Goal: Information Seeking & Learning: Compare options

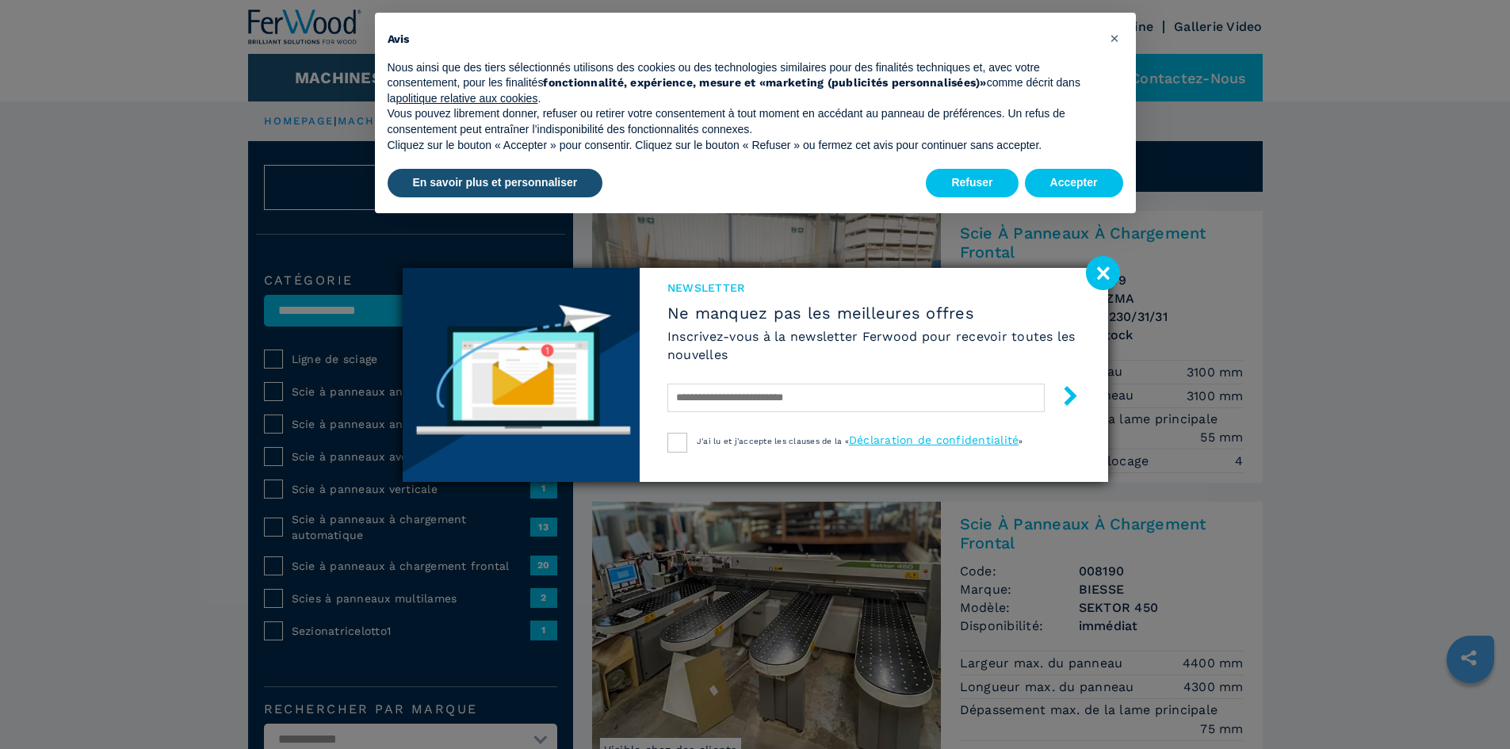
click at [1096, 267] on image at bounding box center [1103, 273] width 34 height 34
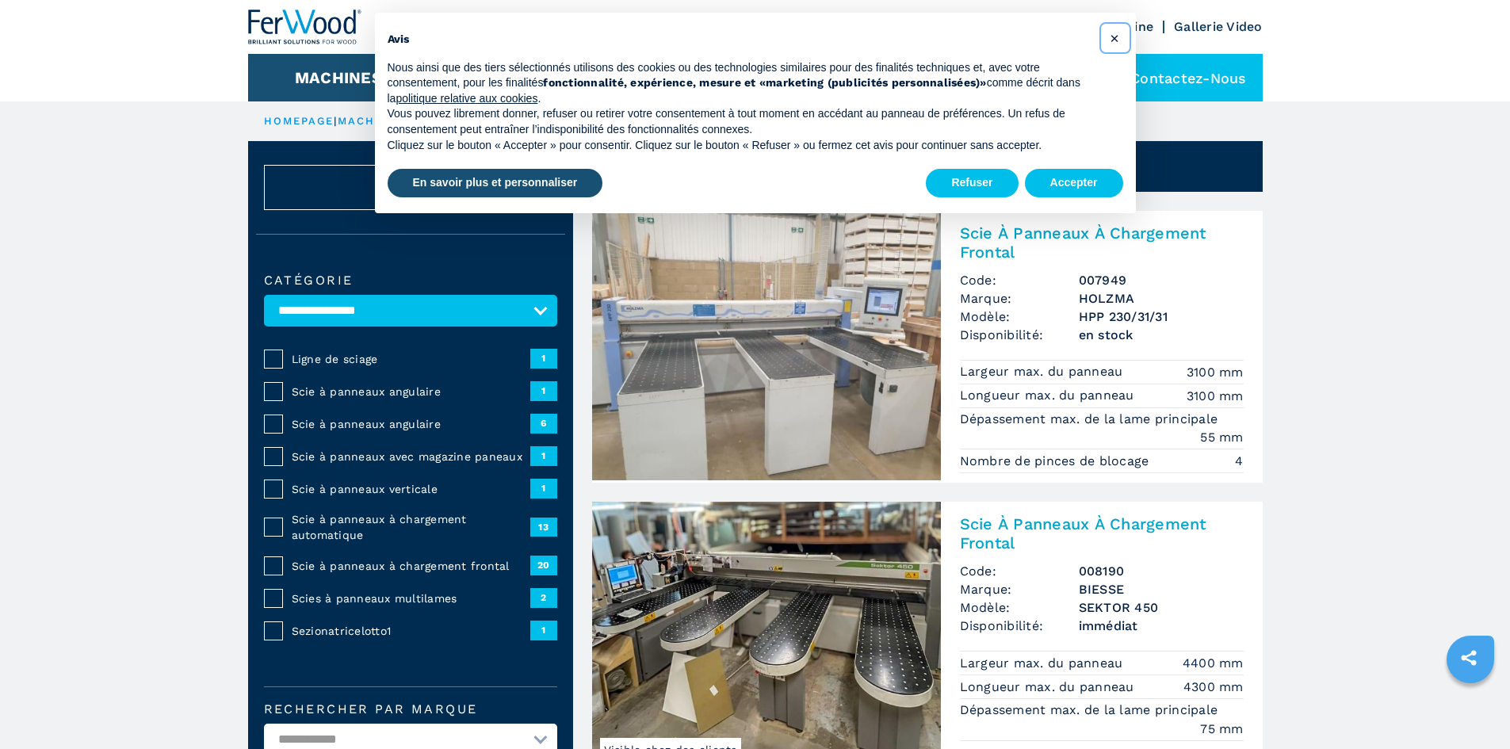
click at [1114, 36] on span "×" at bounding box center [1115, 38] width 10 height 19
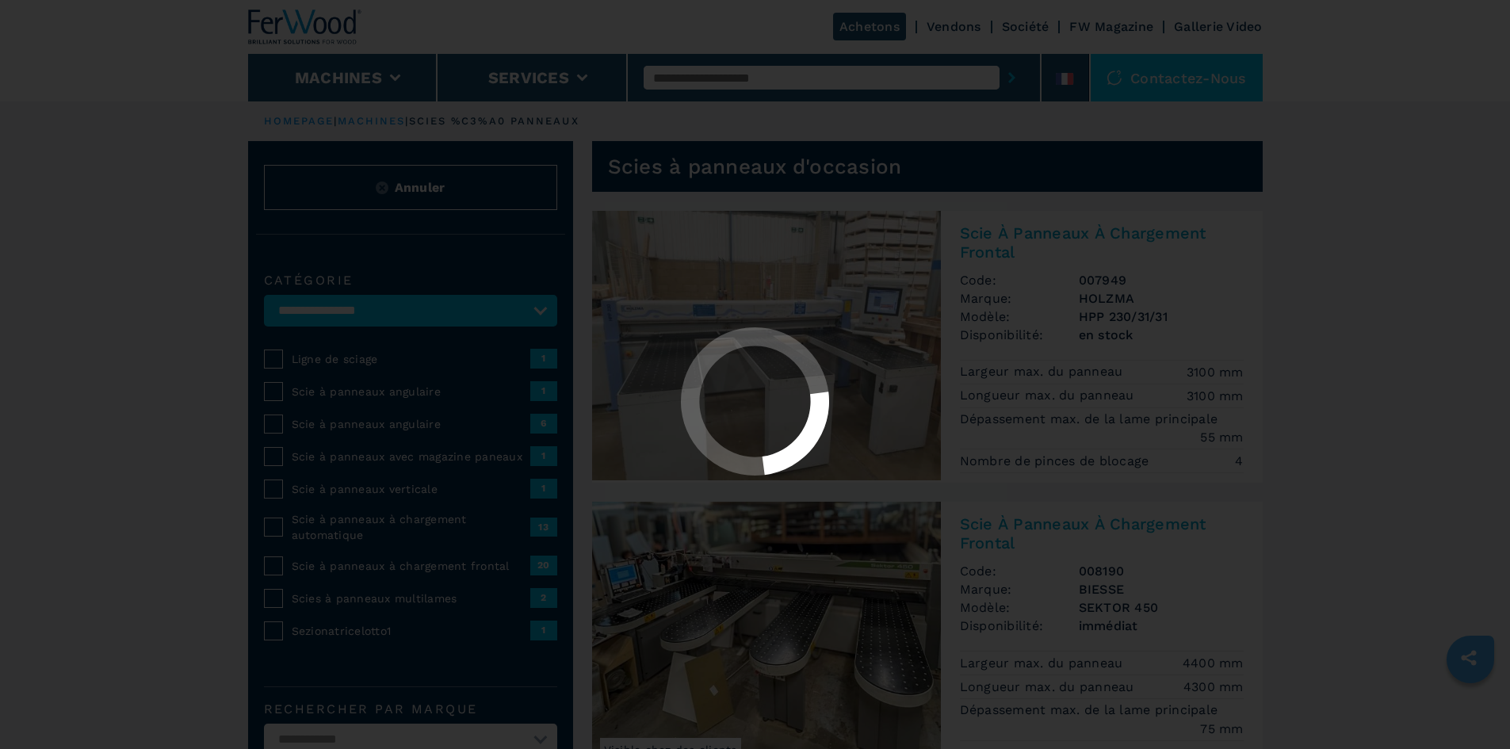
select select "**********"
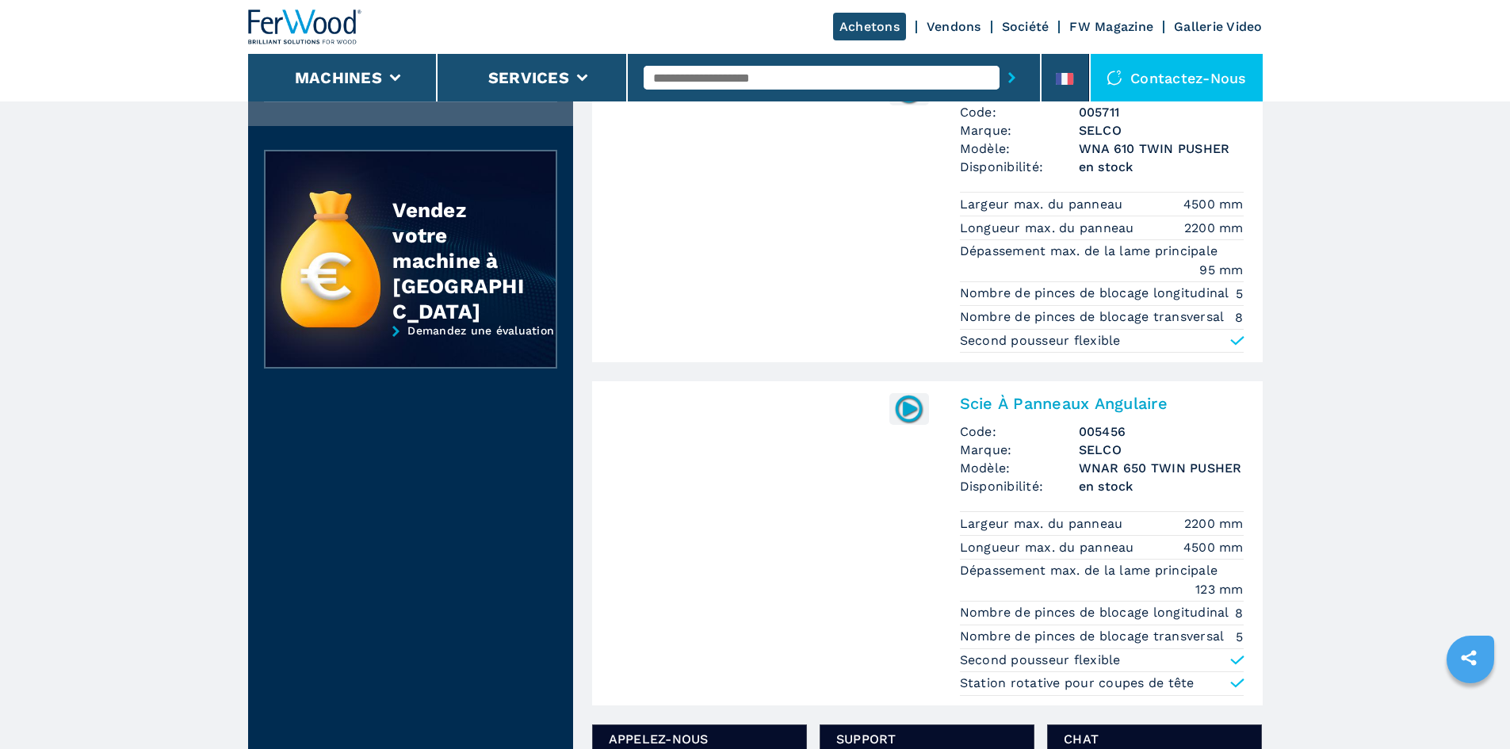
scroll to position [1585, 0]
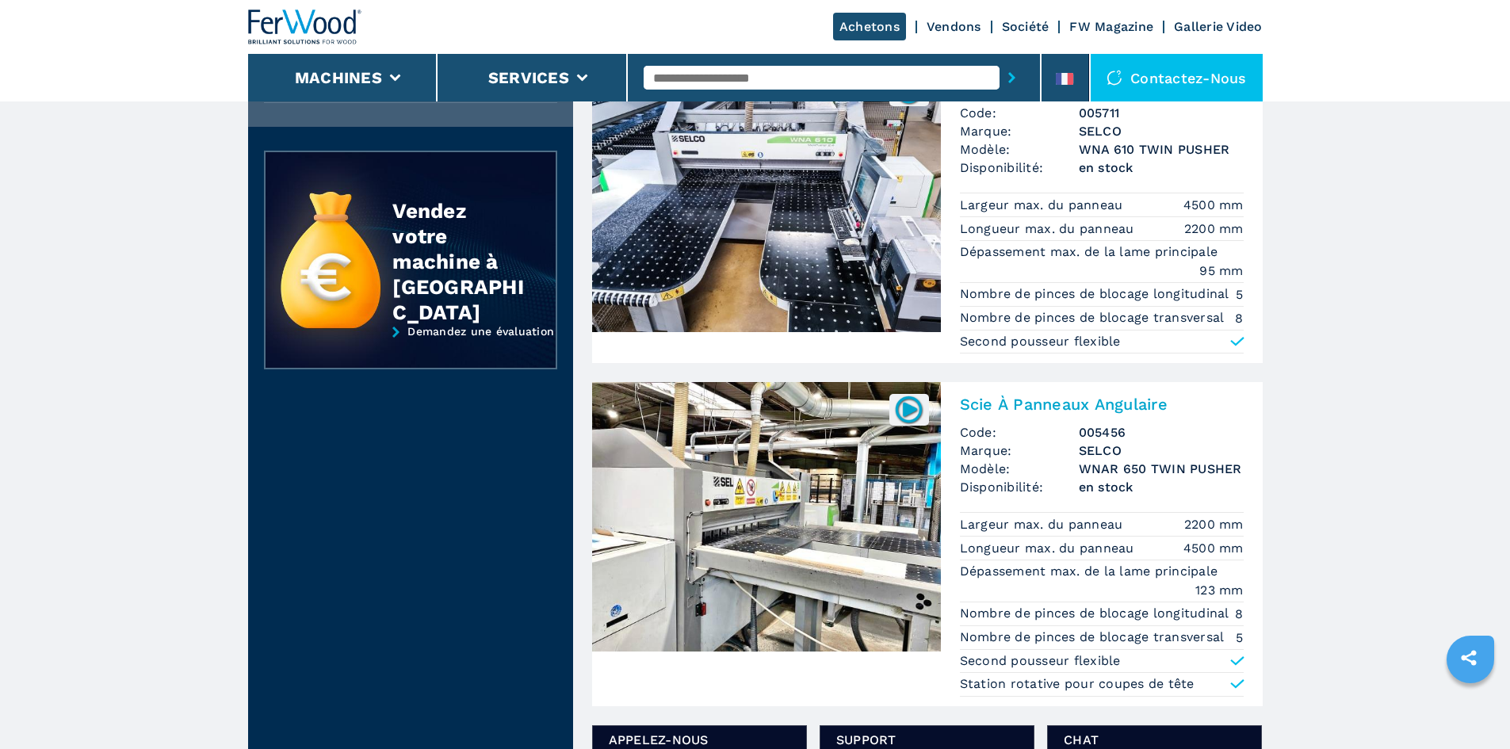
click at [803, 453] on img at bounding box center [766, 516] width 349 height 269
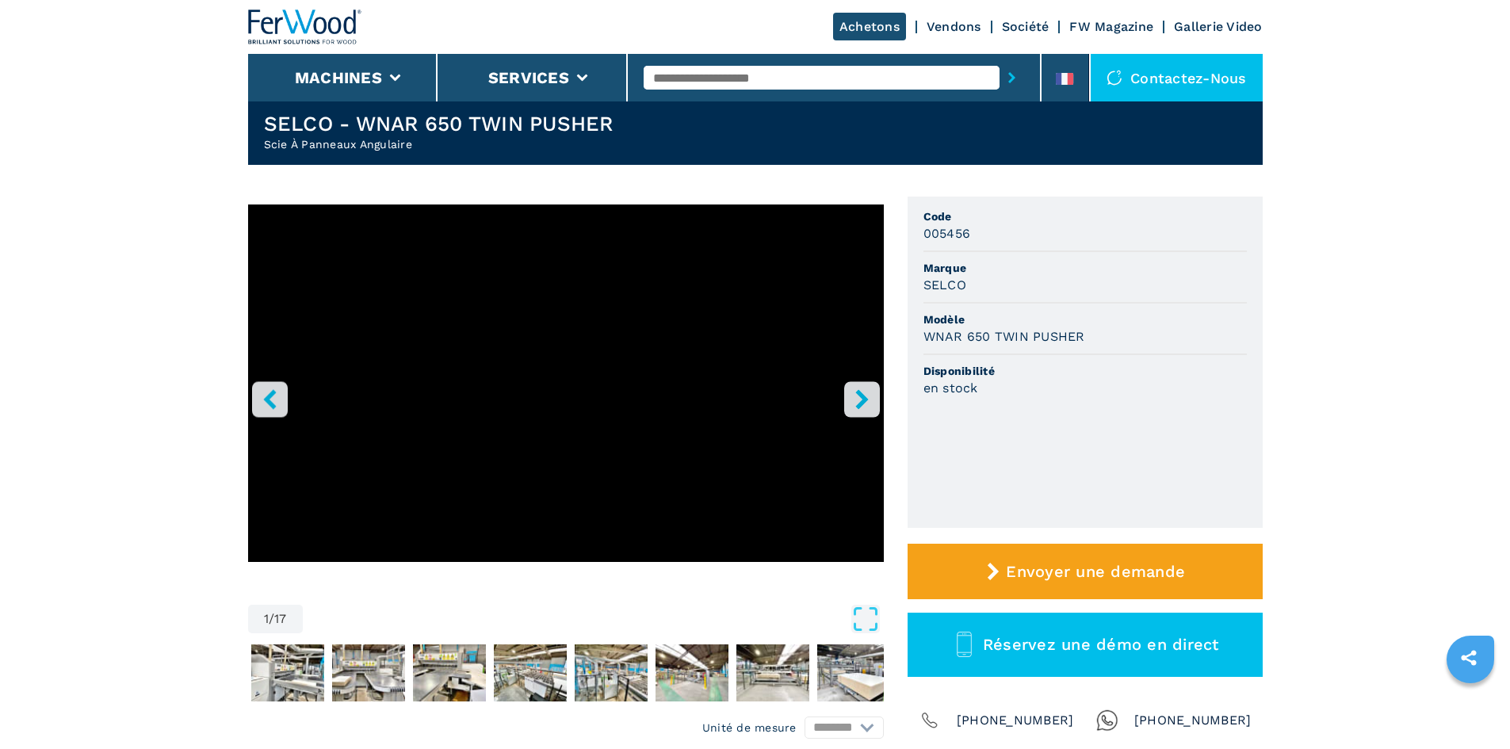
scroll to position [79, 0]
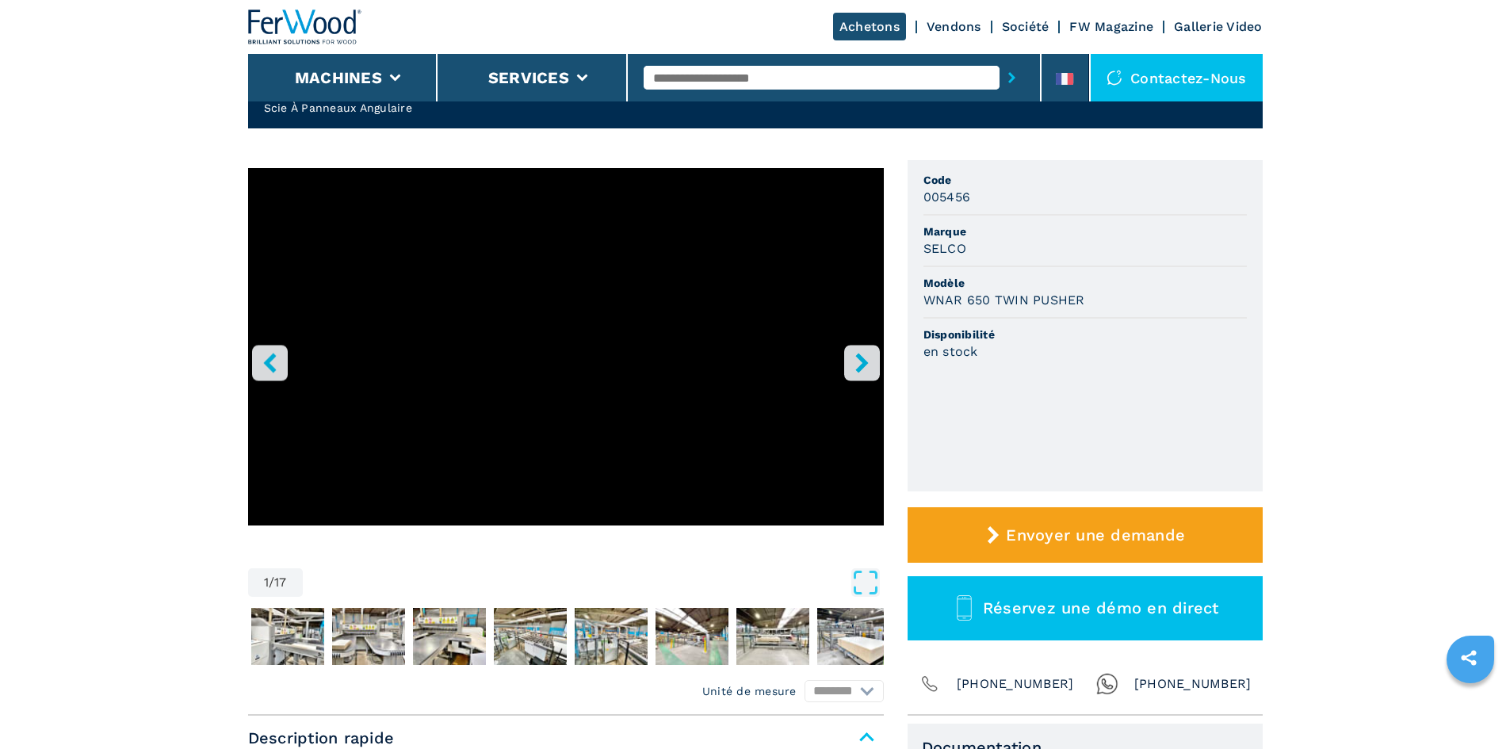
click at [862, 374] on button "right-button" at bounding box center [862, 363] width 36 height 36
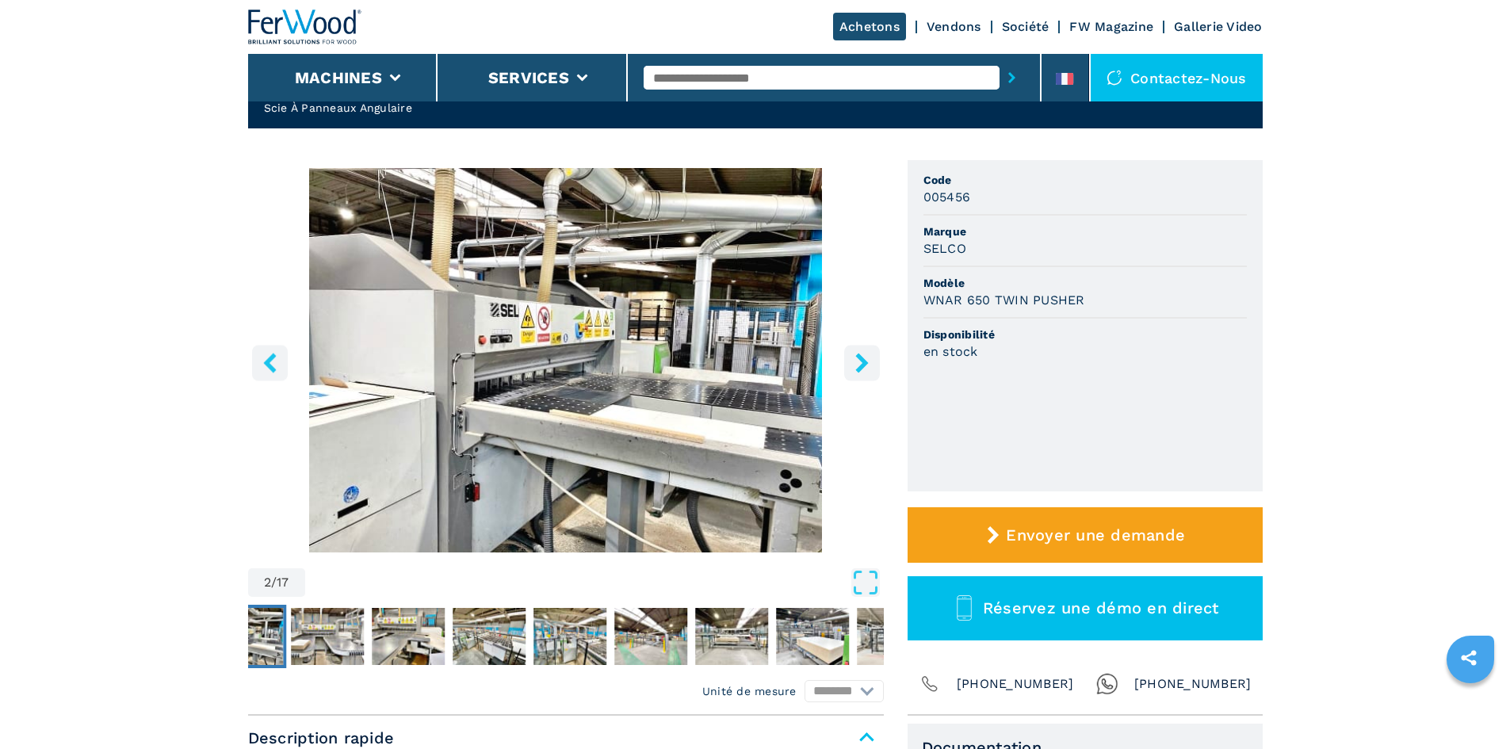
click at [625, 357] on img "Go to Slide 2" at bounding box center [566, 360] width 636 height 384
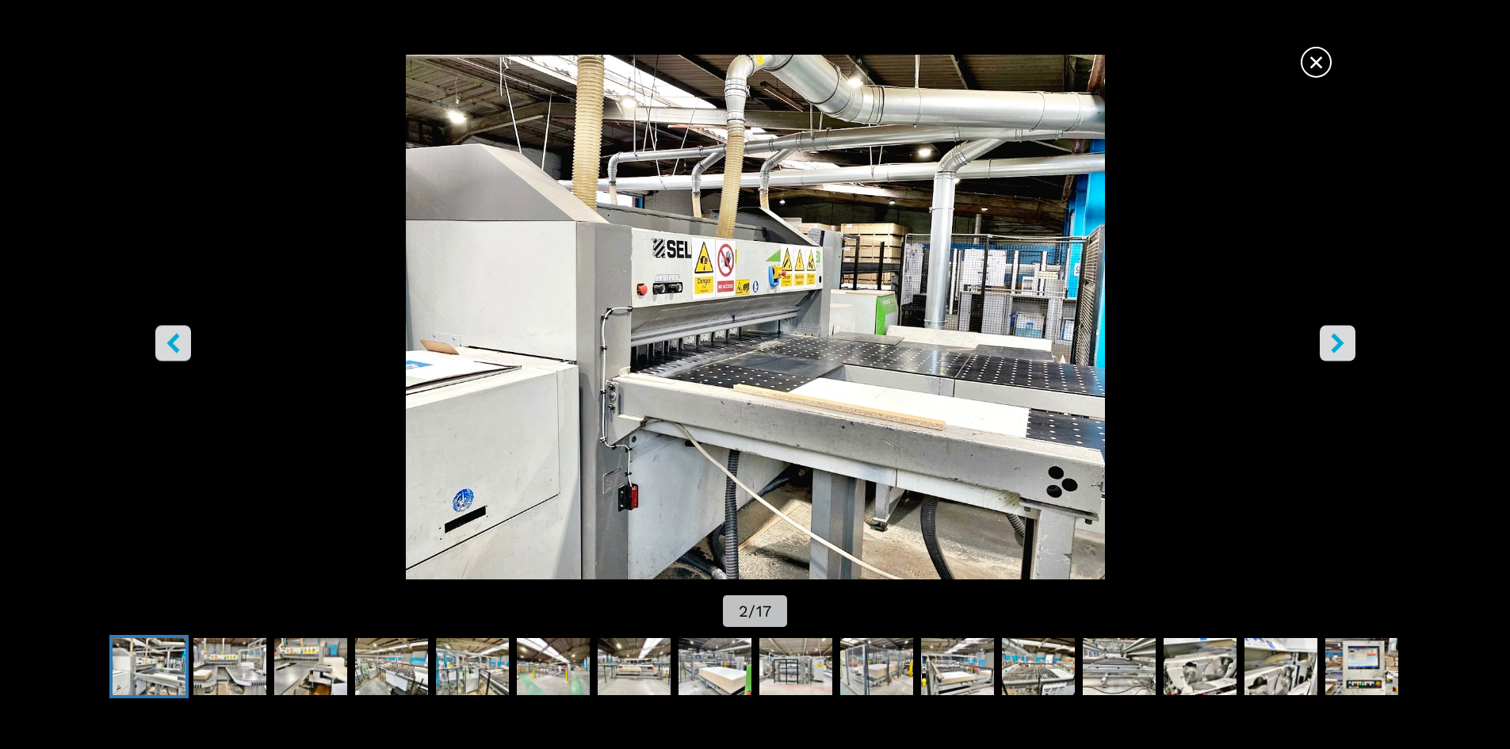
click at [1330, 329] on button "right-button" at bounding box center [1338, 343] width 36 height 36
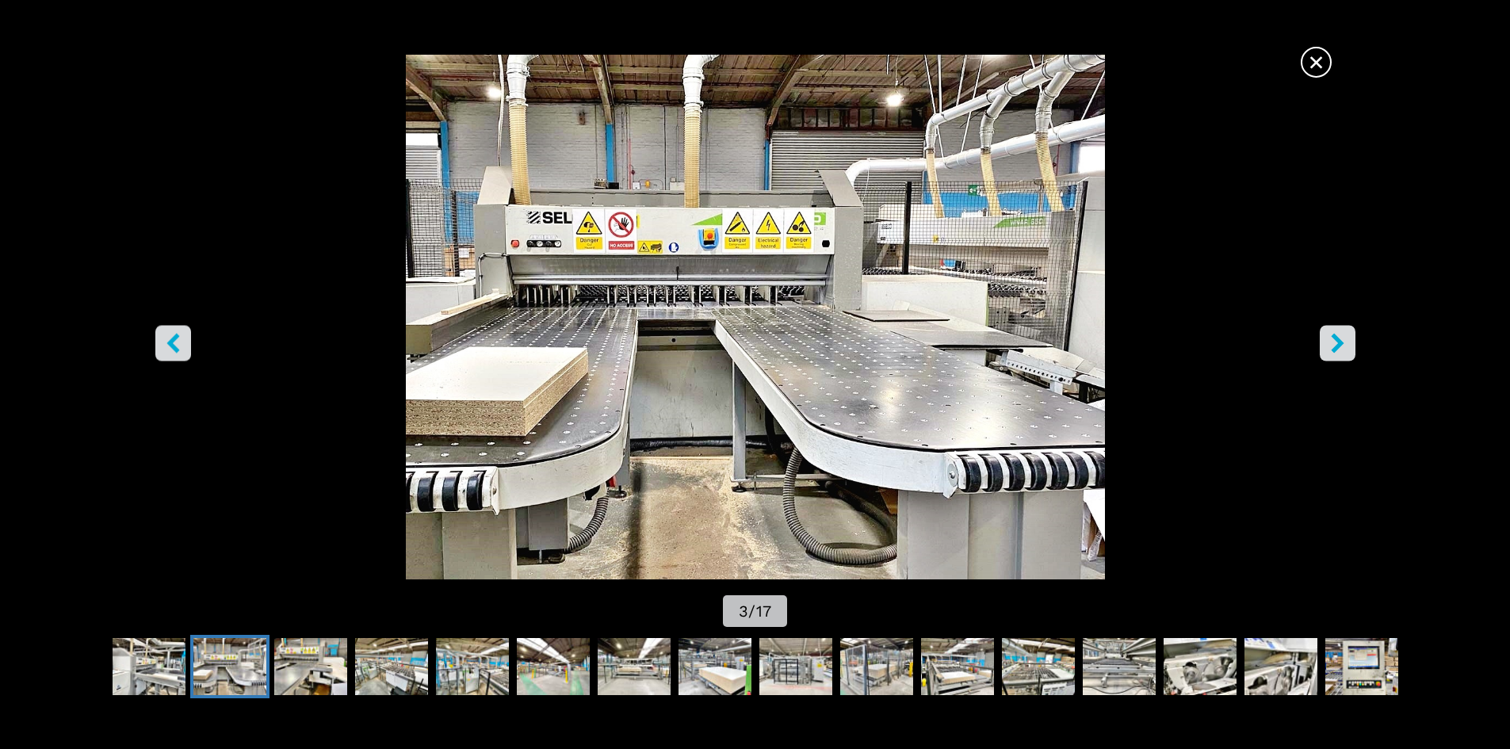
click at [1330, 334] on icon "right-button" at bounding box center [1338, 343] width 20 height 20
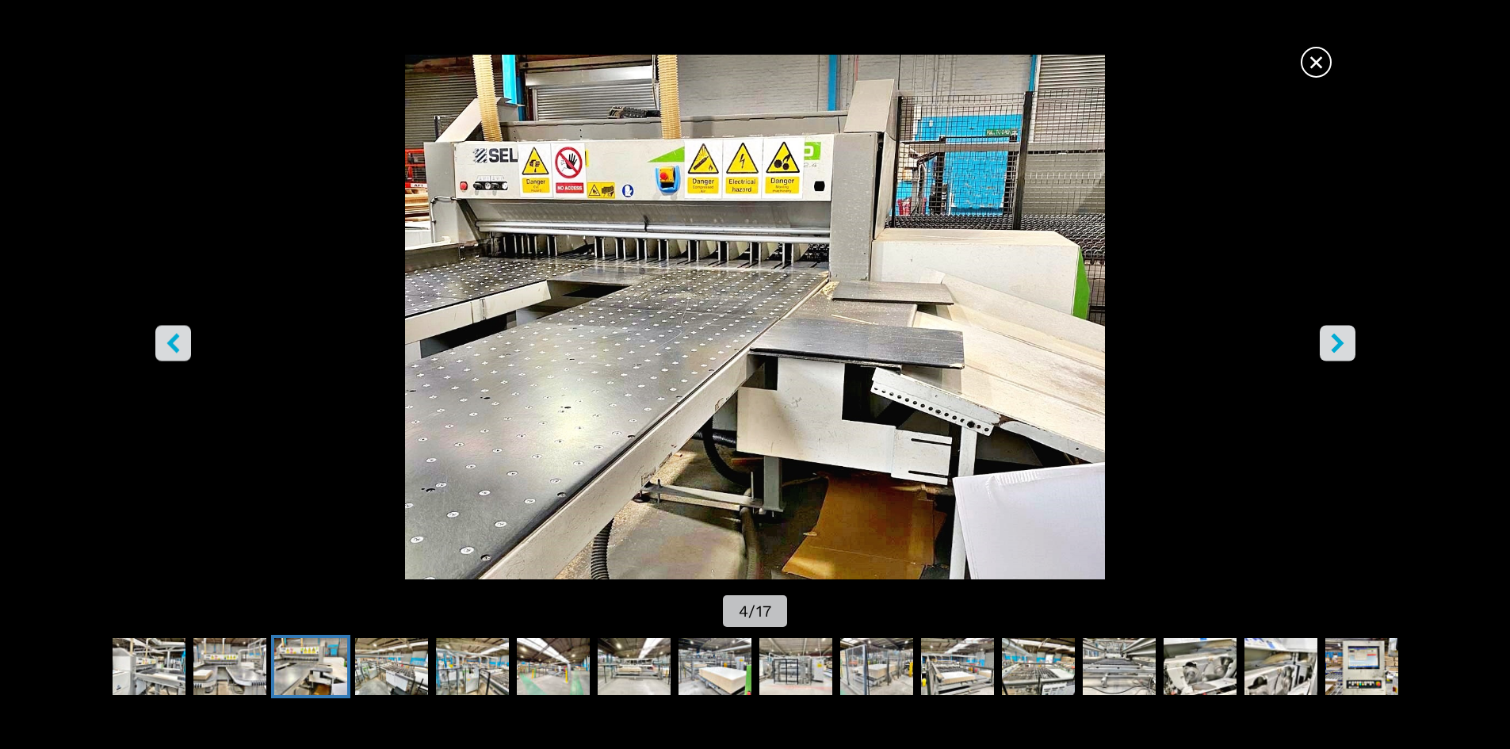
click at [1330, 334] on icon "right-button" at bounding box center [1338, 343] width 20 height 20
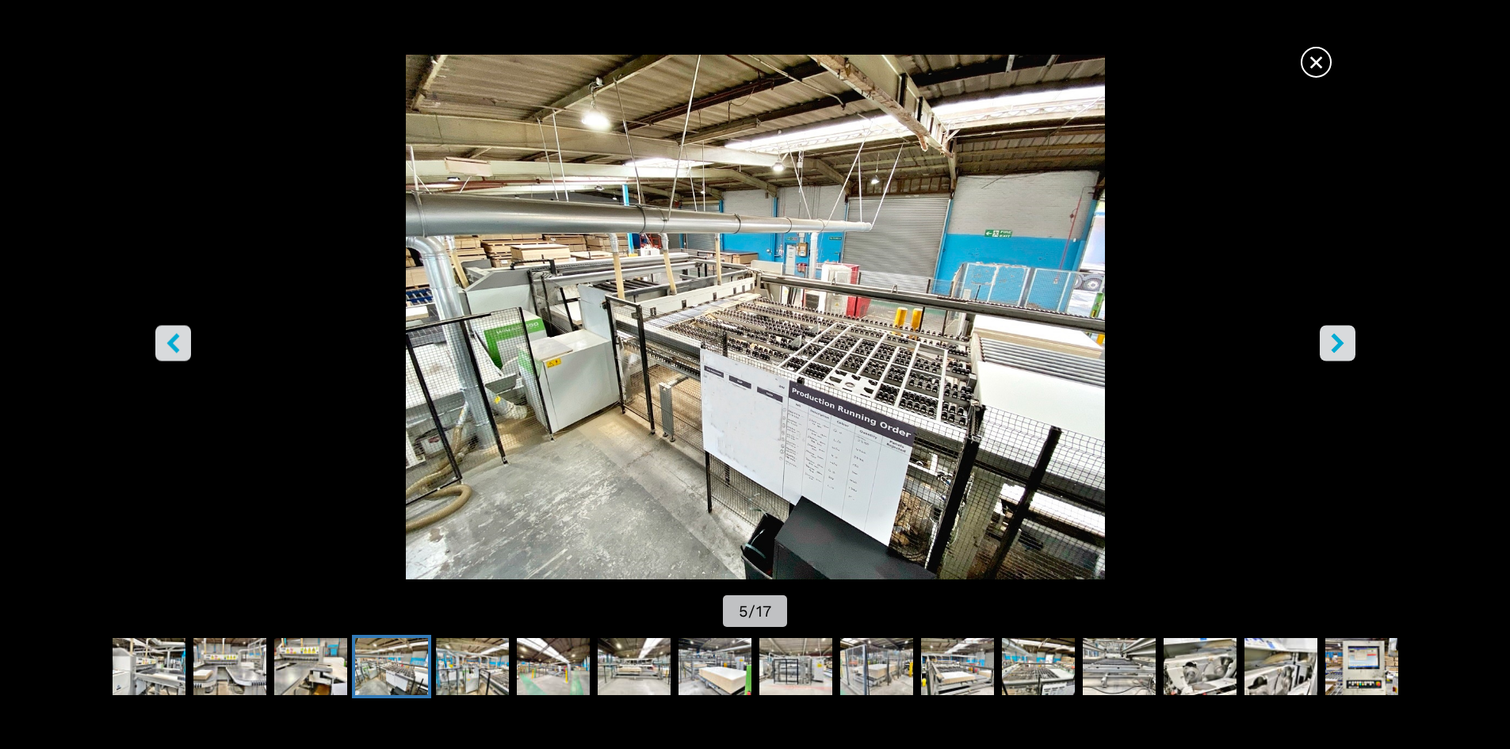
click at [1330, 334] on icon "right-button" at bounding box center [1338, 343] width 20 height 20
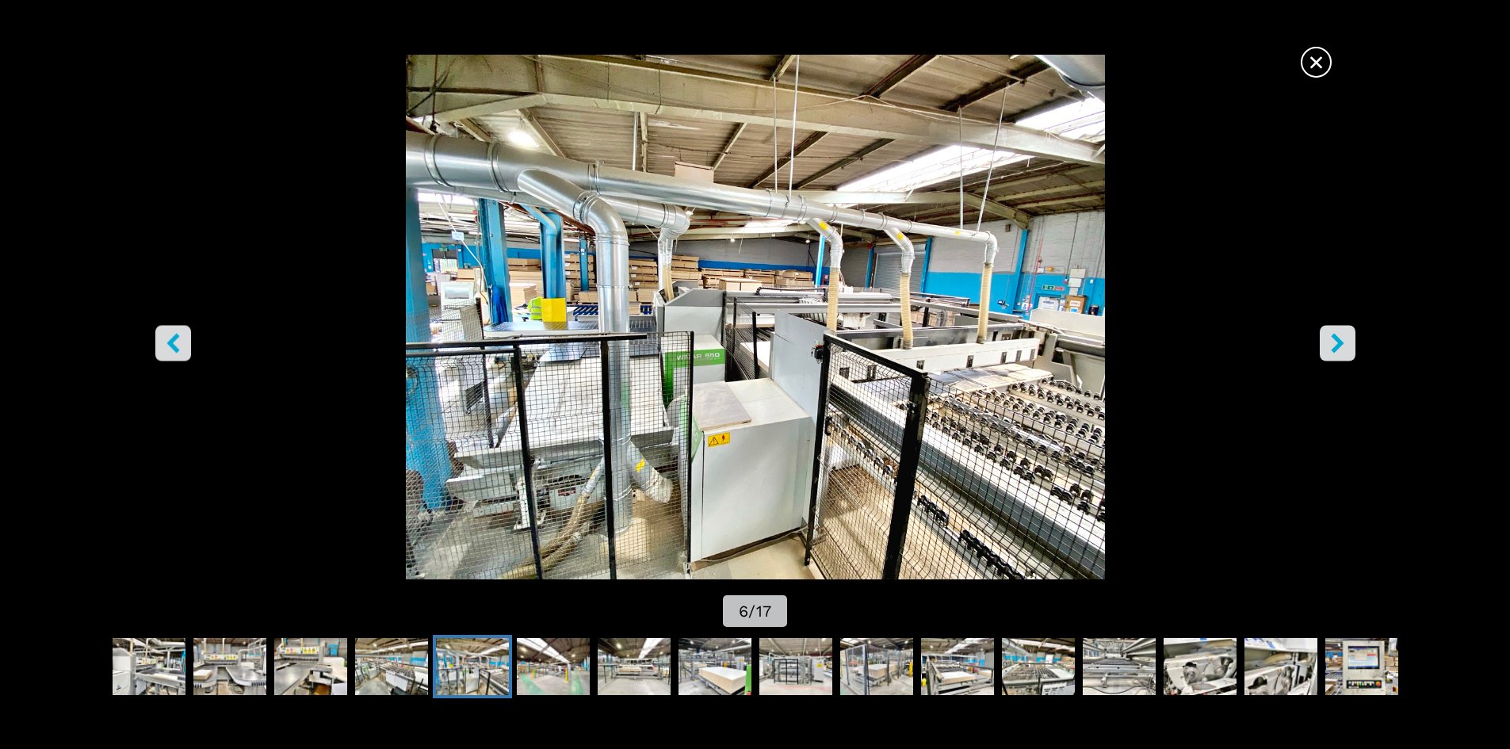
click at [1330, 334] on icon "right-button" at bounding box center [1338, 343] width 20 height 20
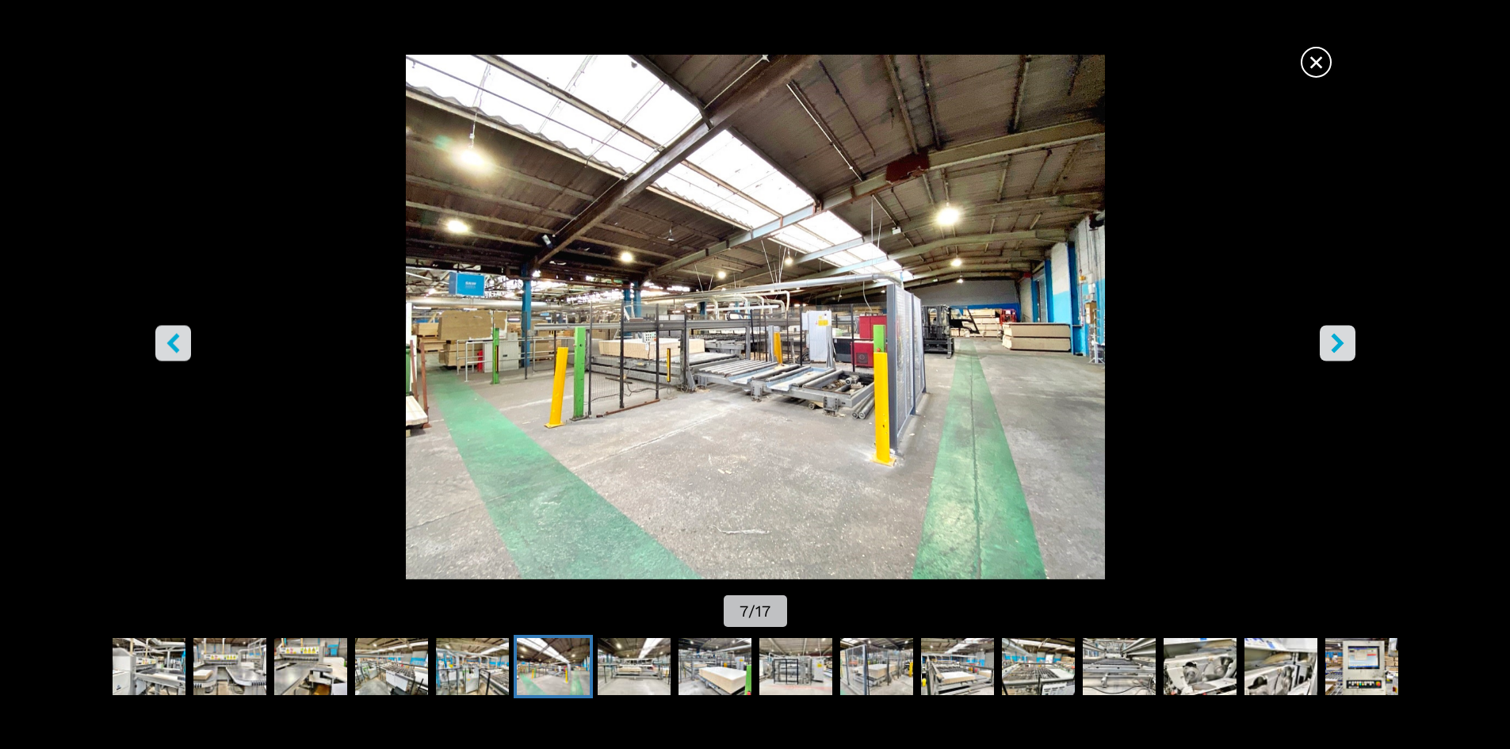
click at [1335, 334] on icon "right-button" at bounding box center [1338, 343] width 20 height 20
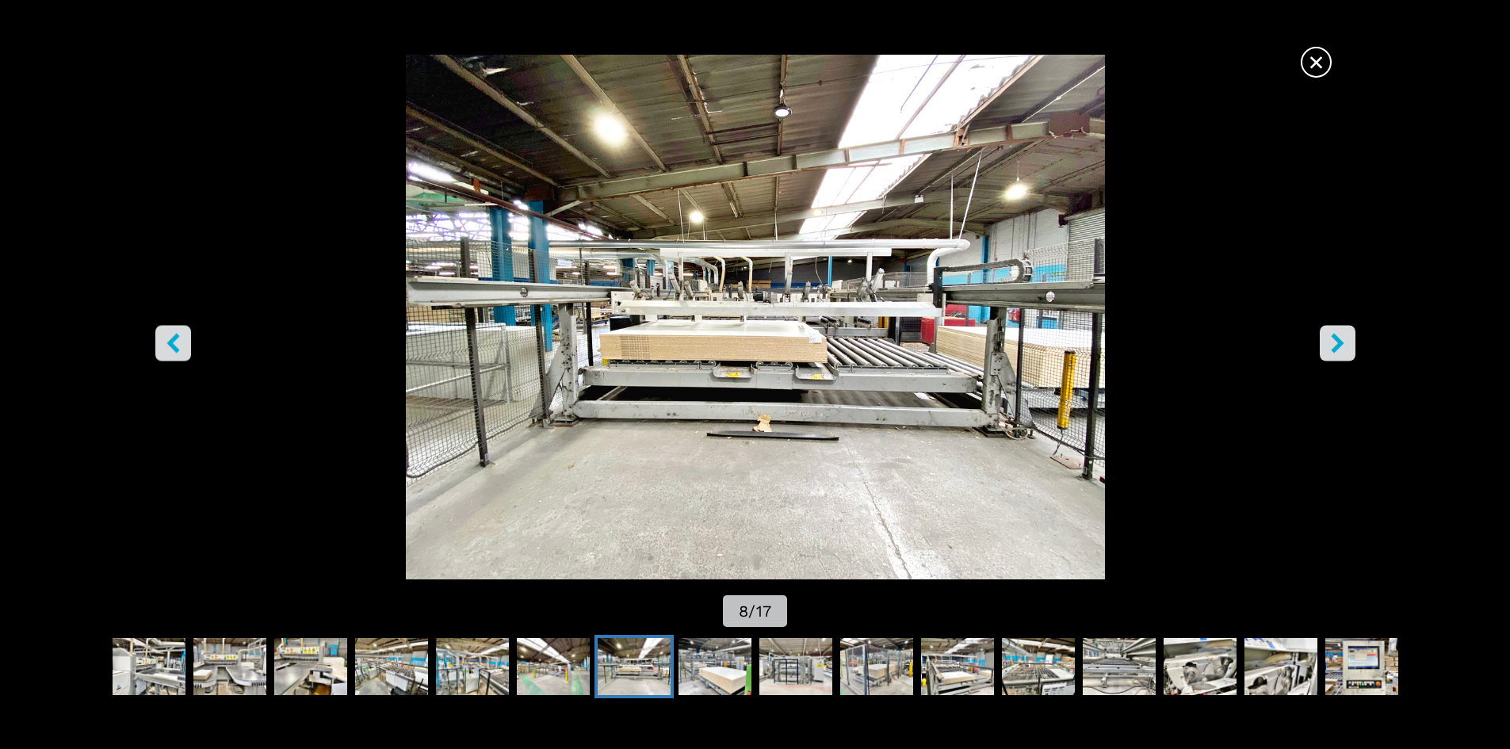
click at [1335, 334] on icon "right-button" at bounding box center [1338, 343] width 20 height 20
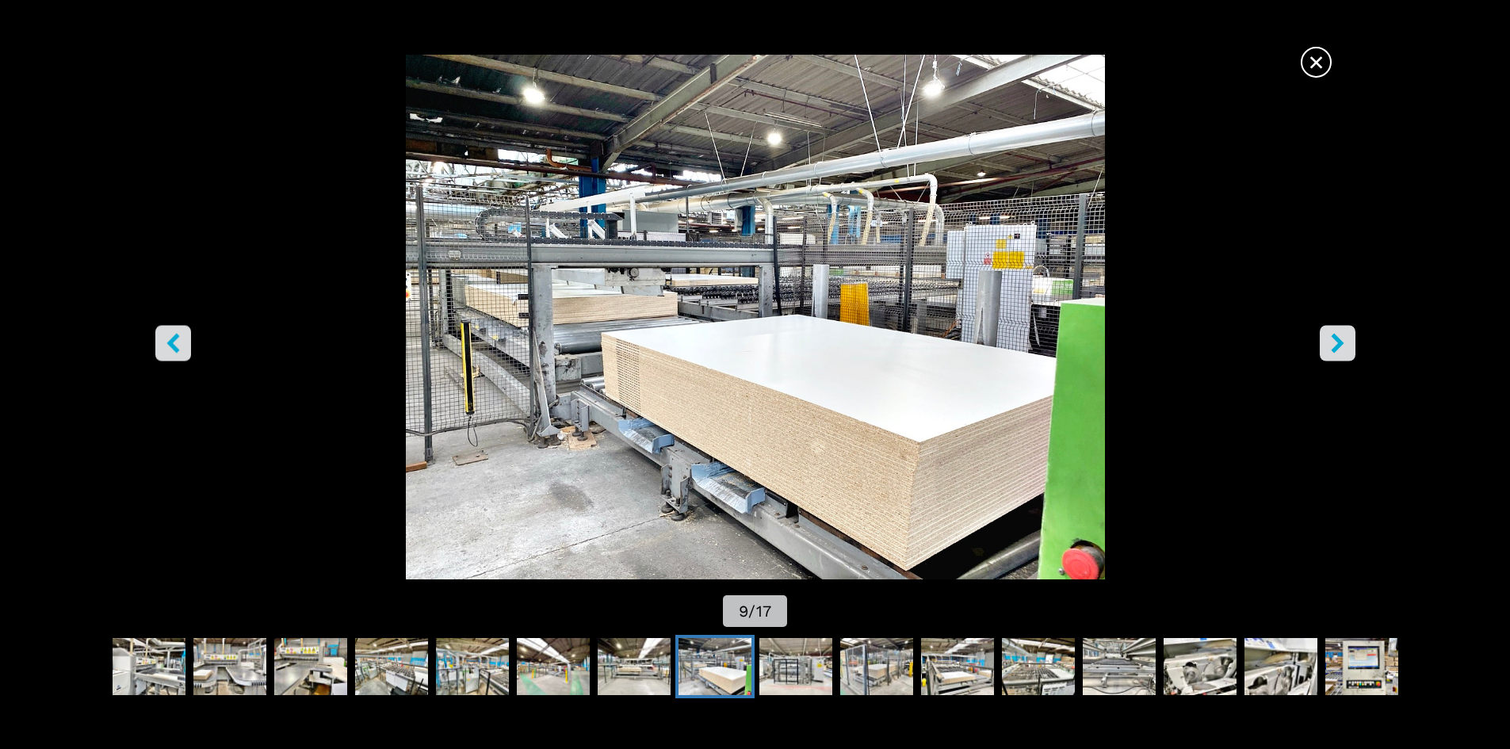
click at [1335, 334] on icon "right-button" at bounding box center [1338, 343] width 20 height 20
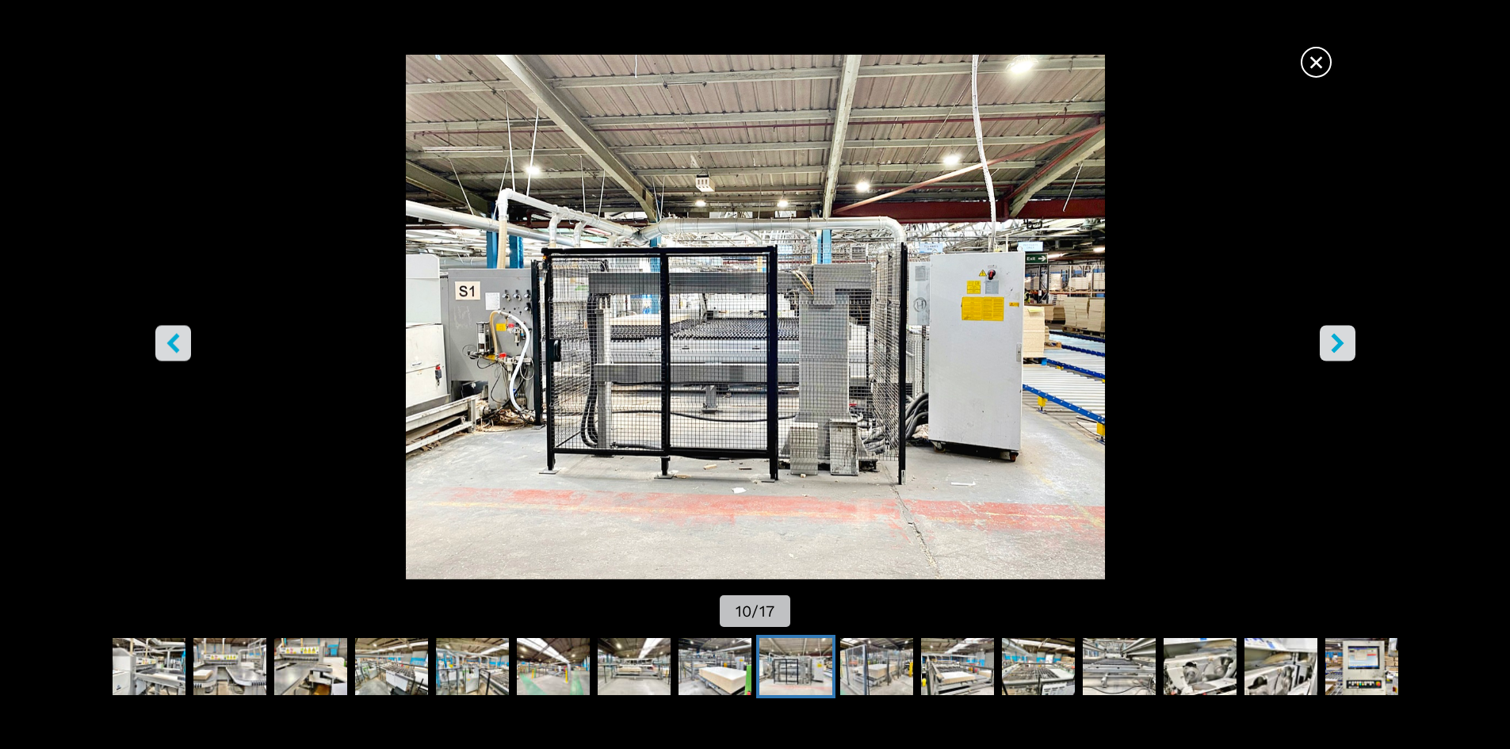
click at [1335, 334] on icon "right-button" at bounding box center [1338, 343] width 20 height 20
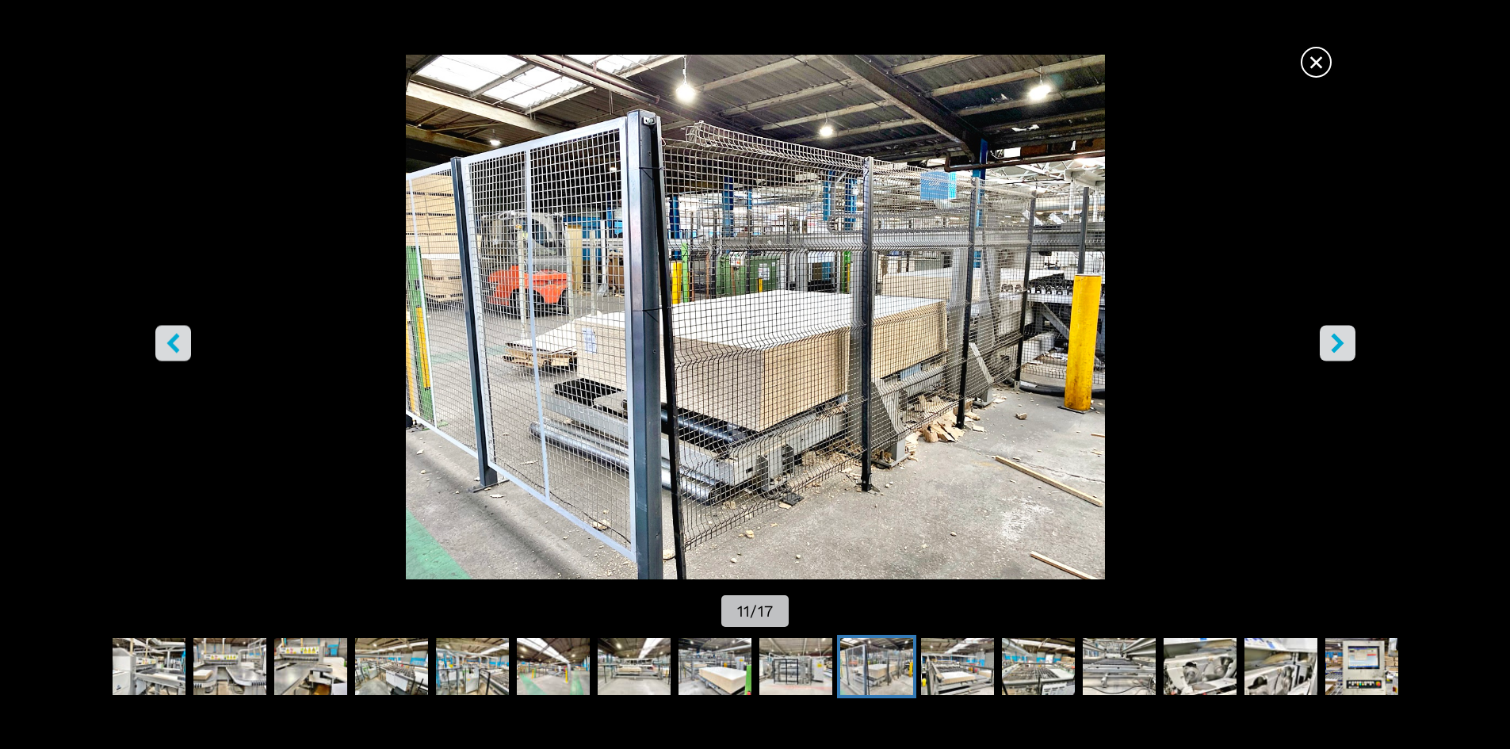
click at [1335, 334] on icon "right-button" at bounding box center [1338, 343] width 20 height 20
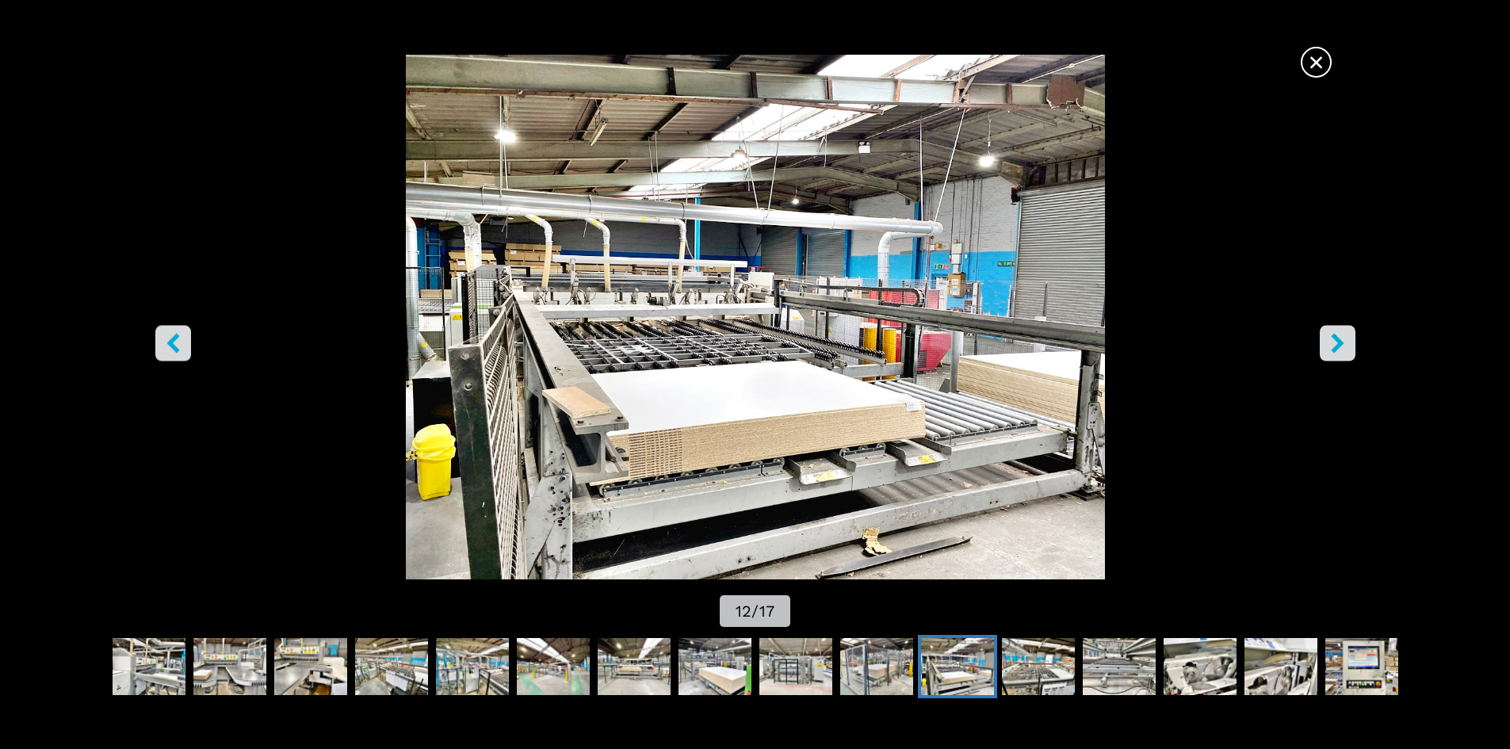
click at [1335, 334] on icon "right-button" at bounding box center [1338, 343] width 20 height 20
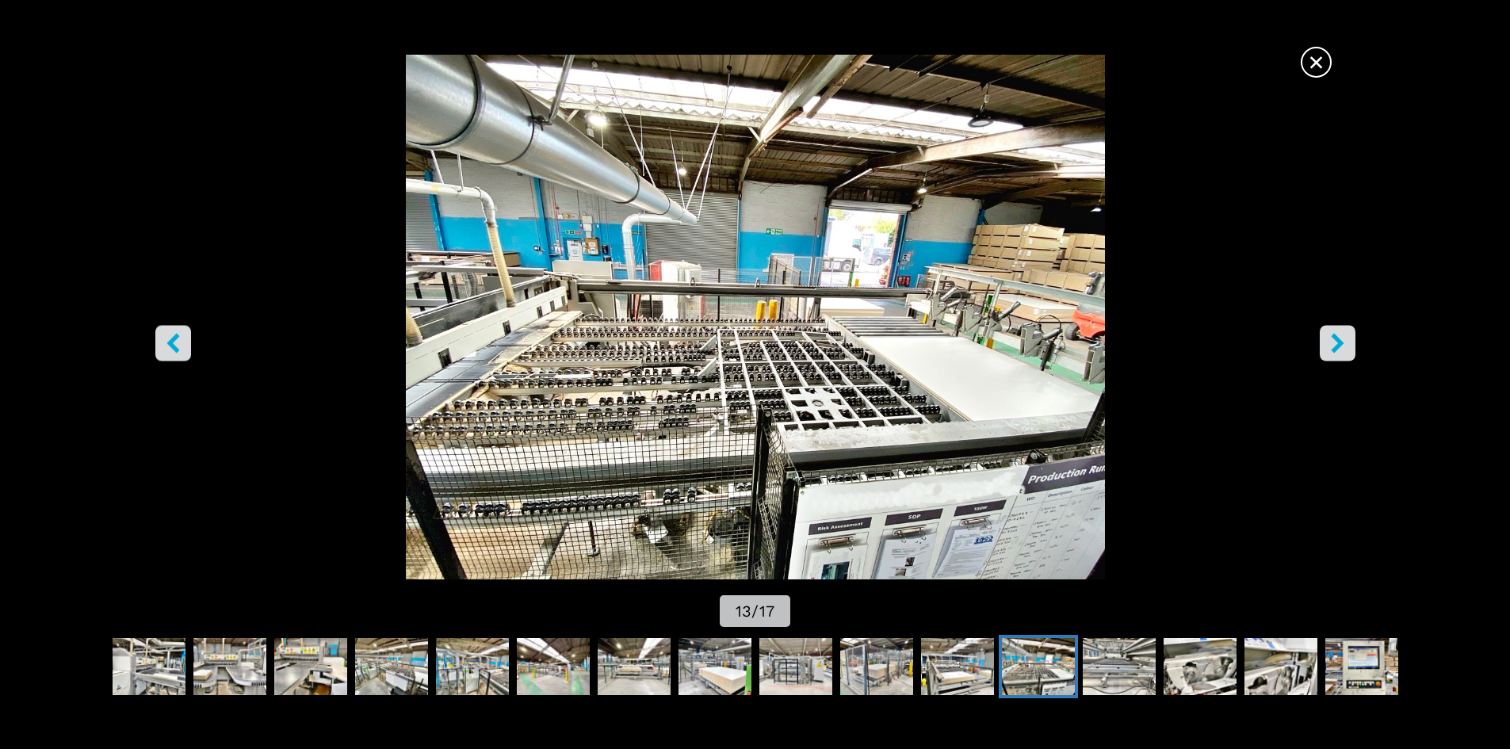
click at [1335, 334] on icon "right-button" at bounding box center [1338, 343] width 20 height 20
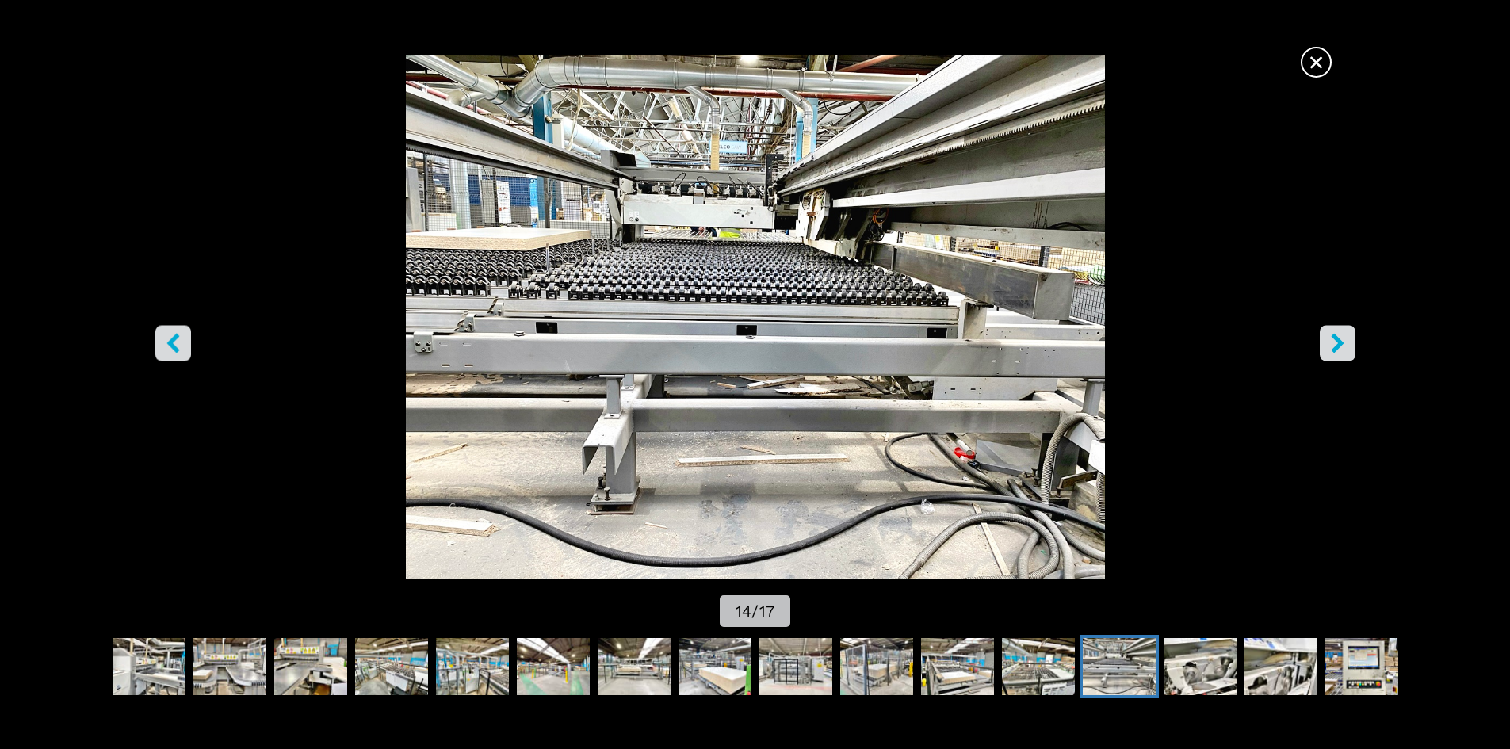
click at [1335, 334] on icon "right-button" at bounding box center [1338, 343] width 20 height 20
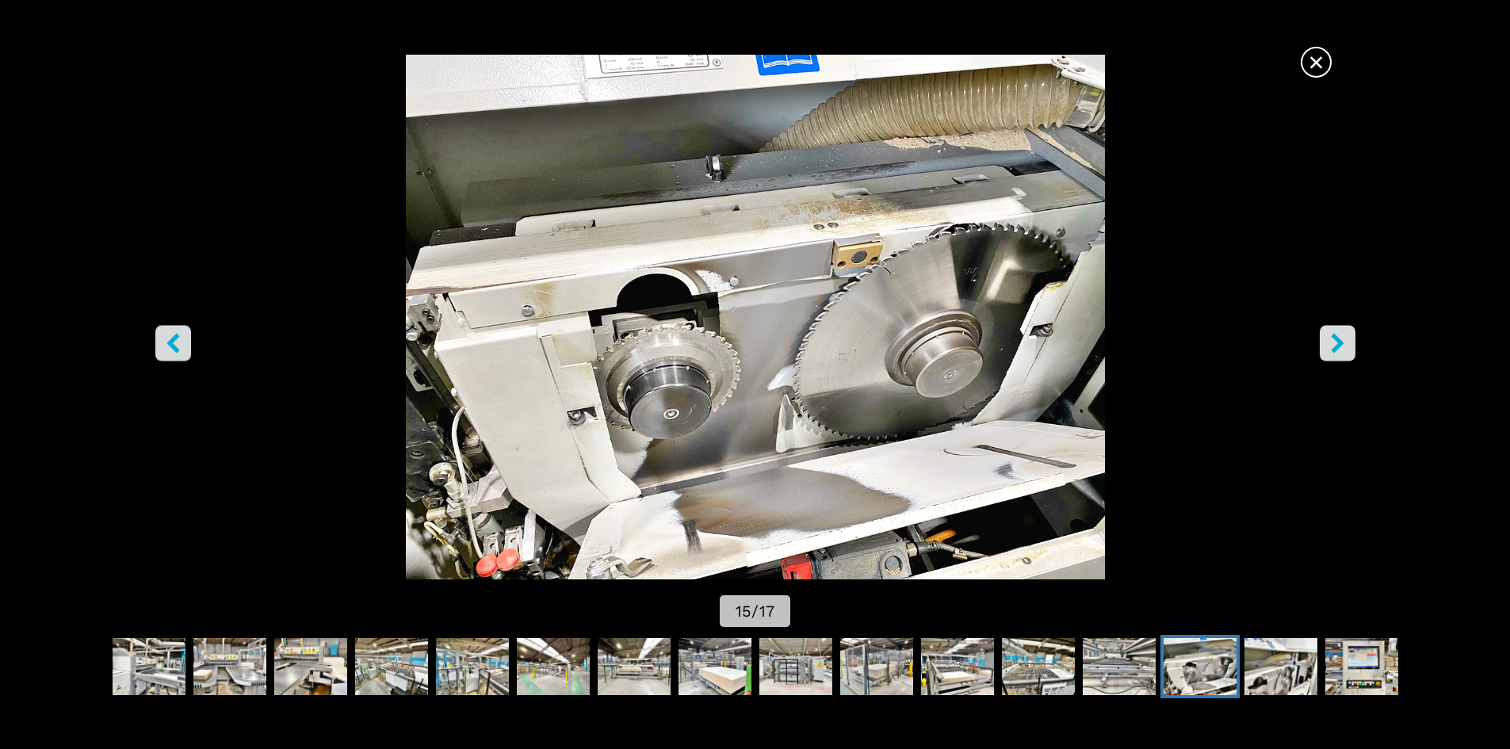
click at [1335, 334] on icon "right-button" at bounding box center [1338, 343] width 20 height 20
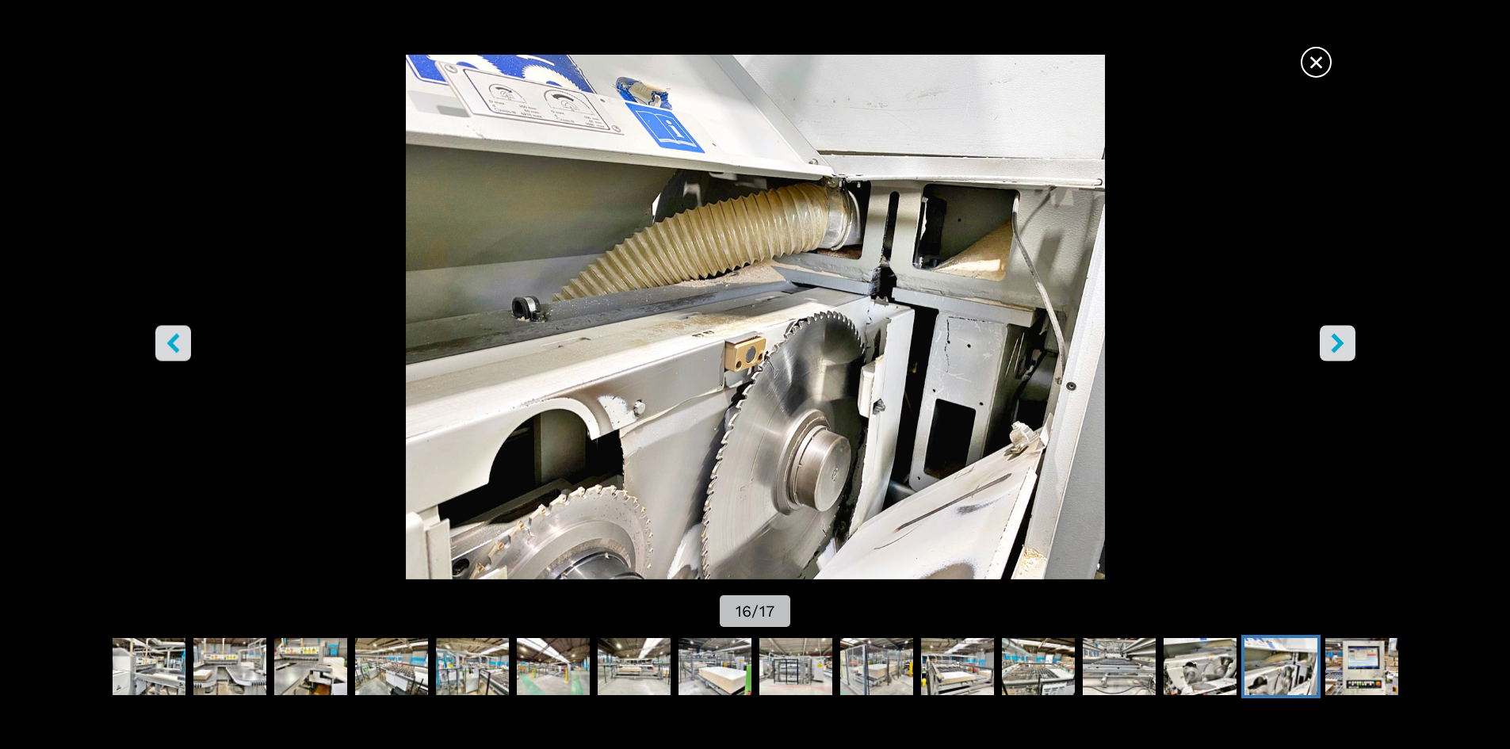
click at [1335, 334] on icon "right-button" at bounding box center [1338, 343] width 20 height 20
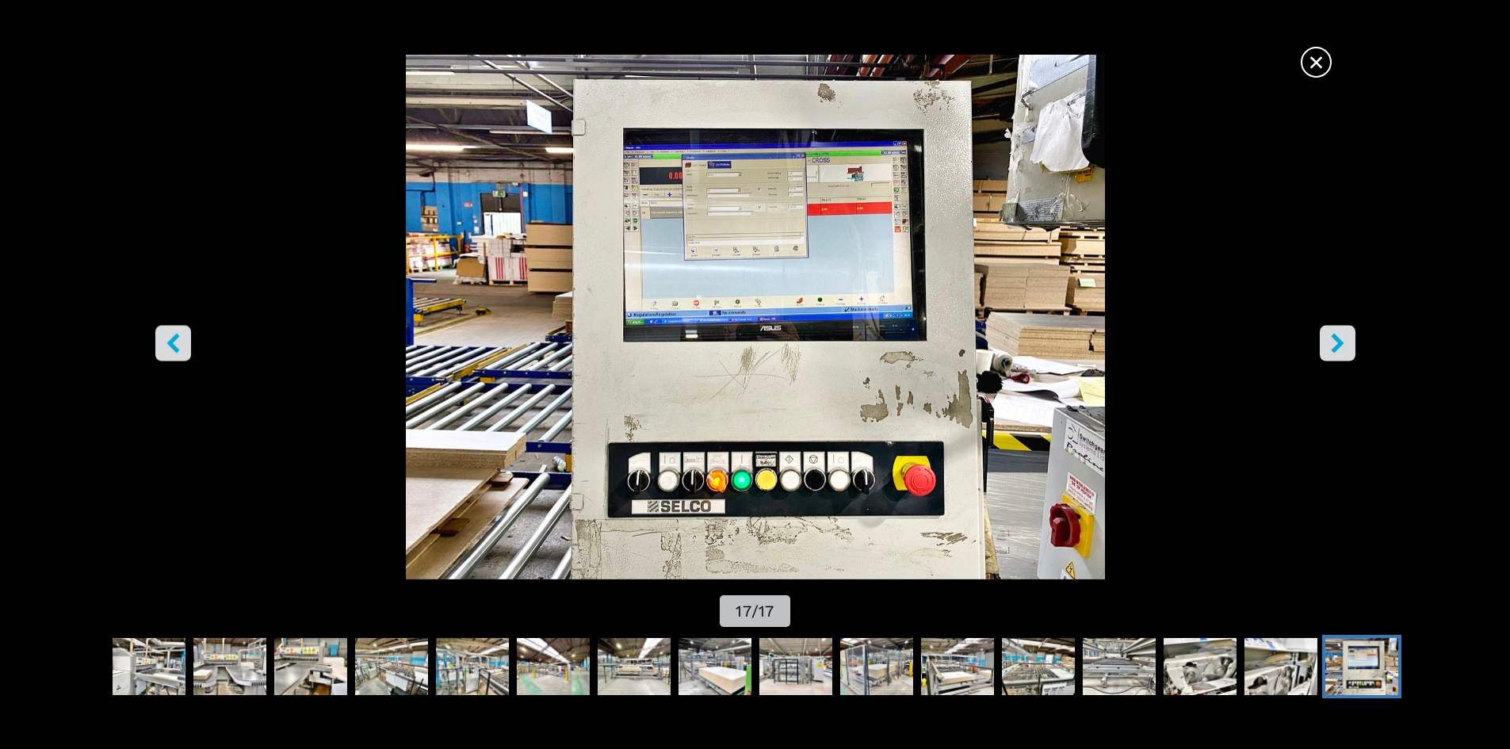
click at [1335, 334] on icon "right-button" at bounding box center [1338, 343] width 20 height 20
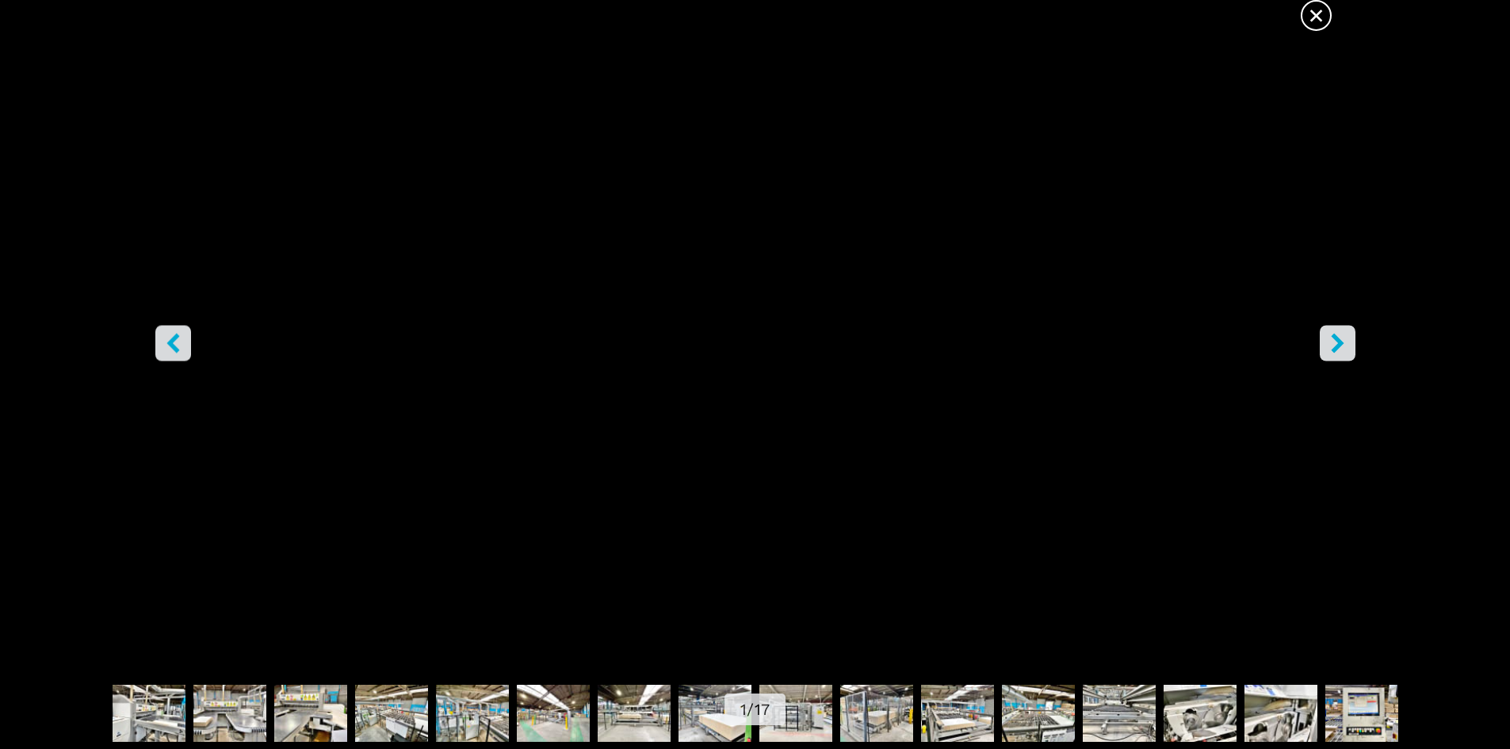
click at [1335, 334] on icon "right-button" at bounding box center [1338, 343] width 20 height 20
click at [157, 328] on button "left-button" at bounding box center [173, 343] width 36 height 36
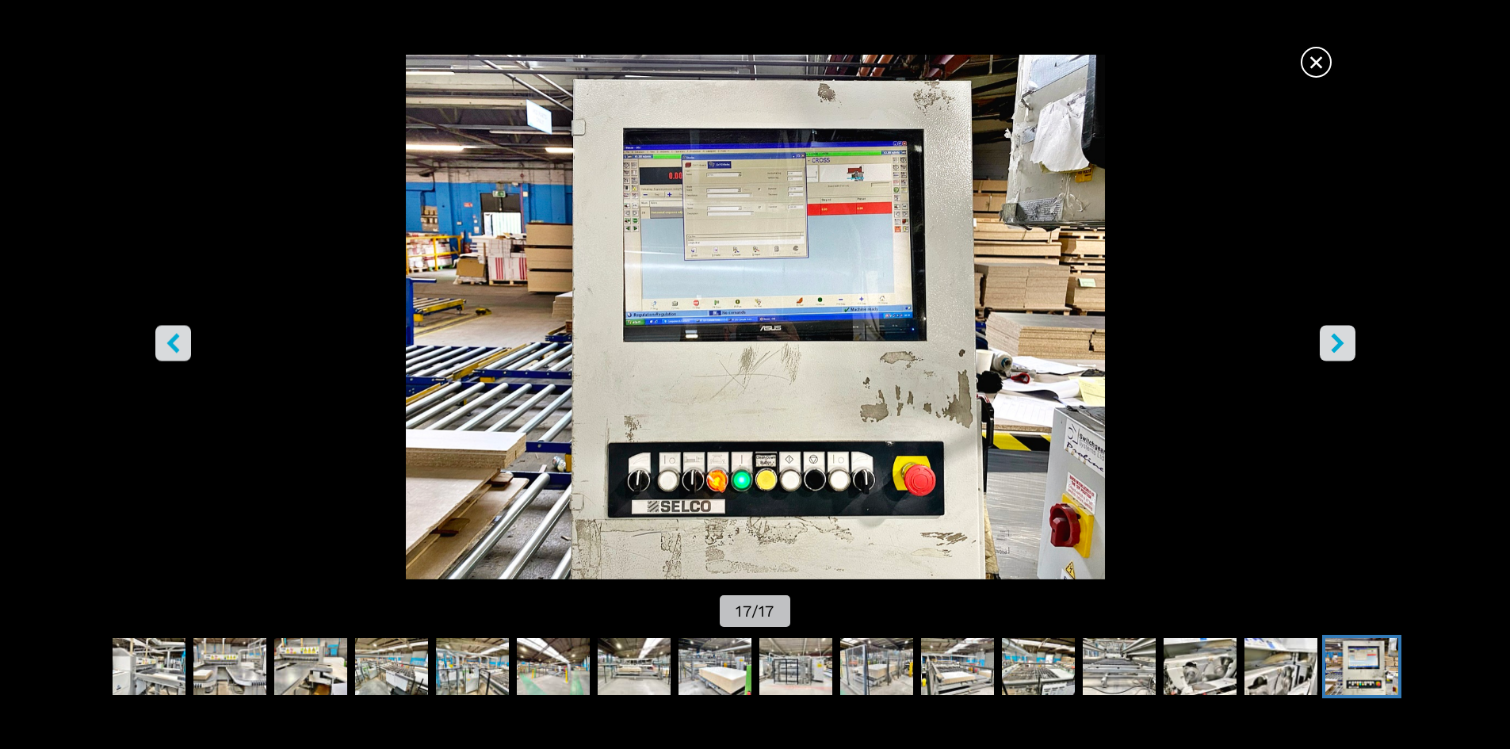
click at [1335, 332] on button "right-button" at bounding box center [1338, 343] width 36 height 36
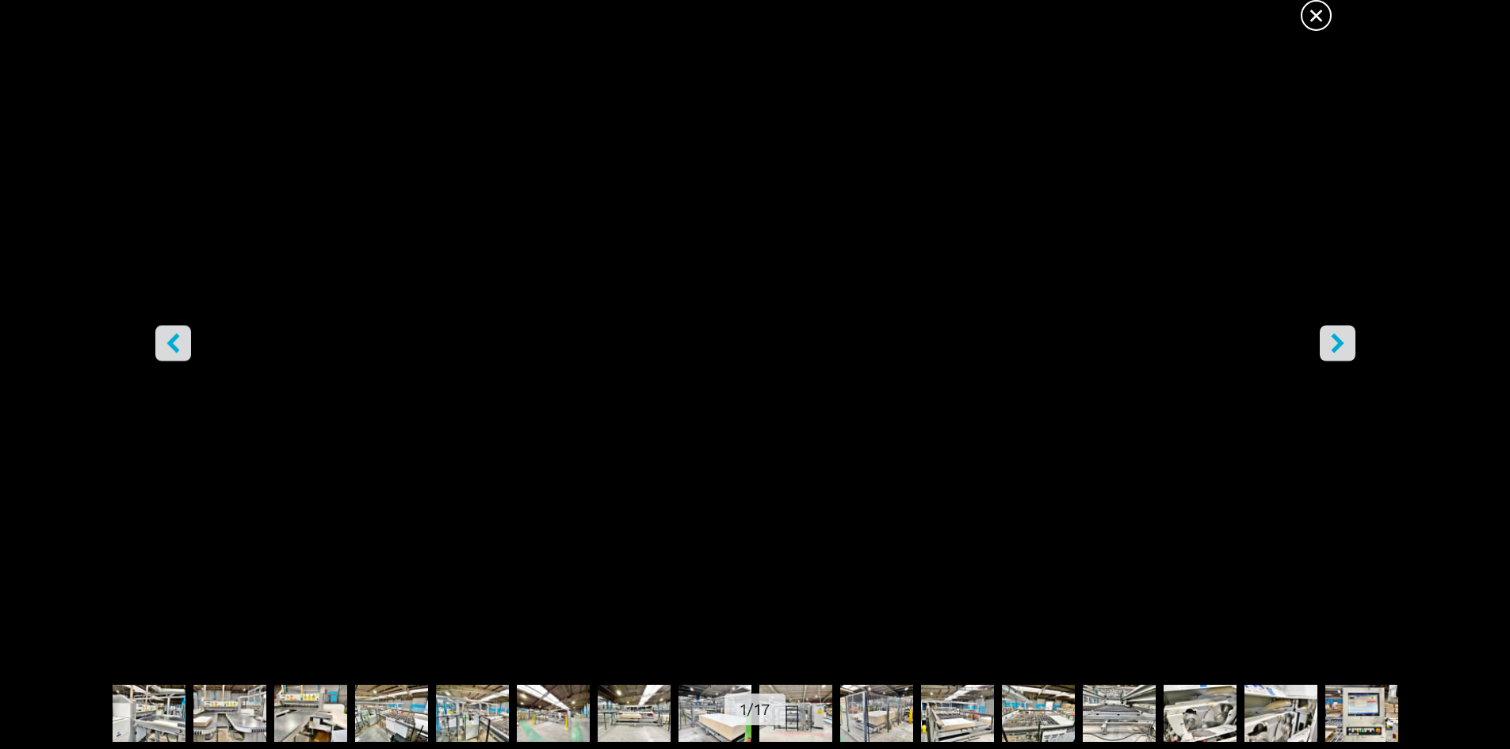
click at [1308, 11] on span "×" at bounding box center [1316, 12] width 28 height 28
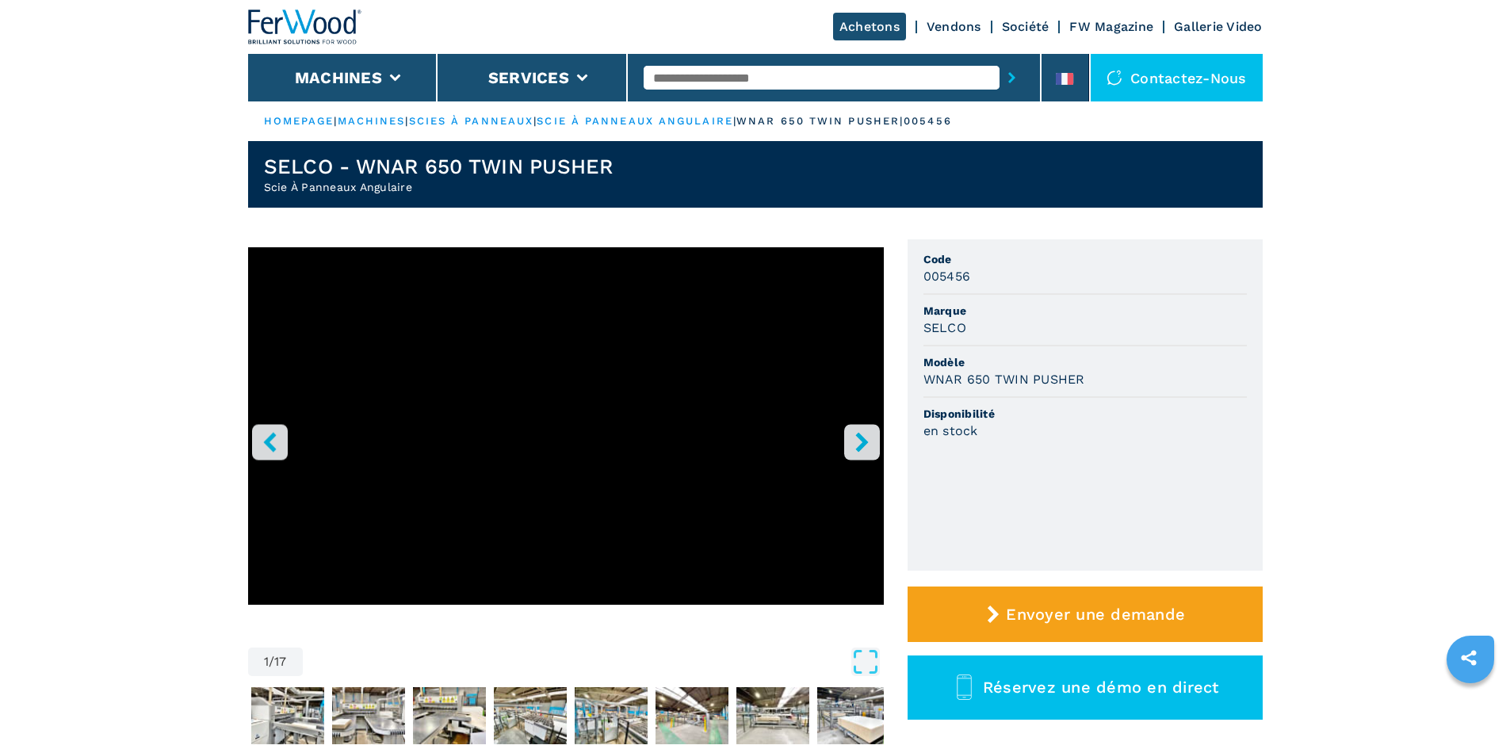
select select "**********"
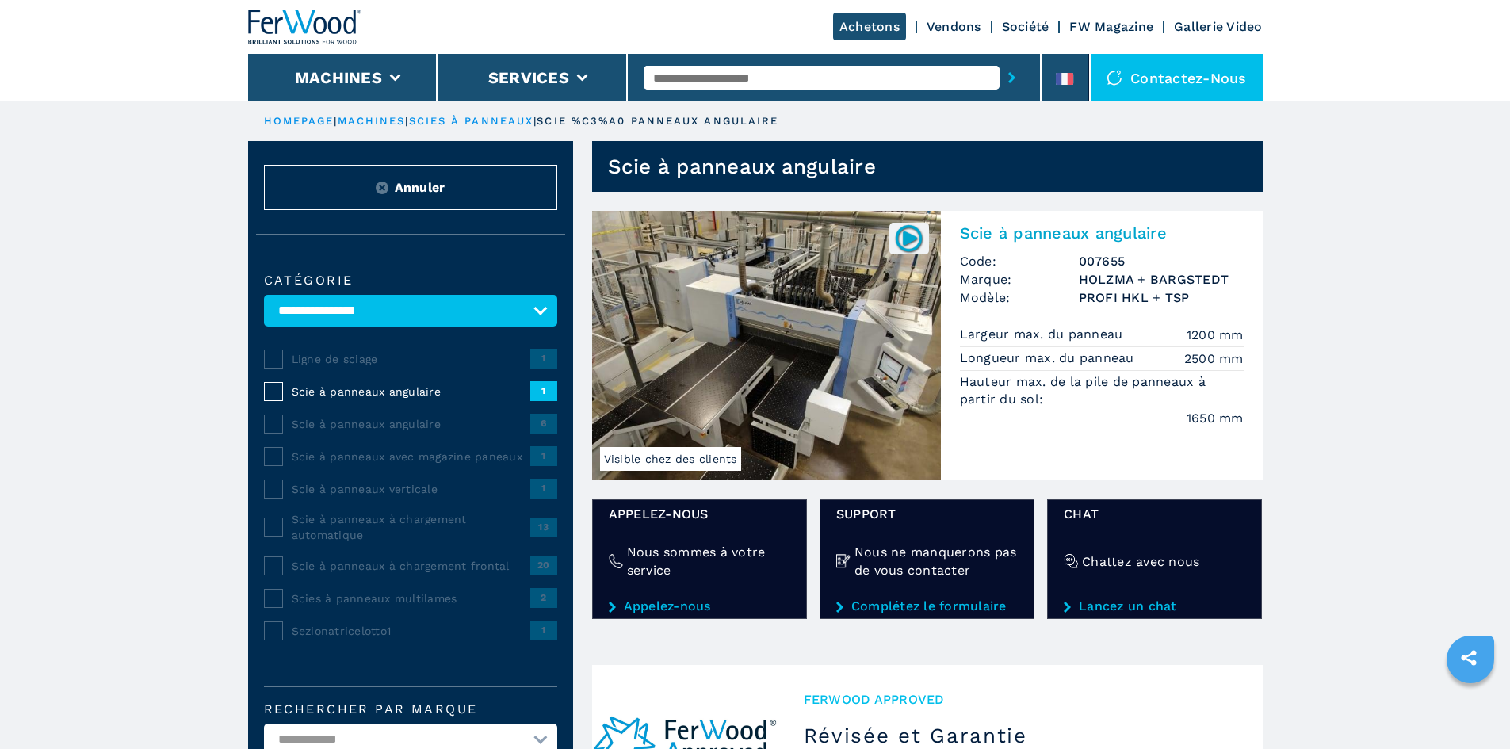
scroll to position [79, 0]
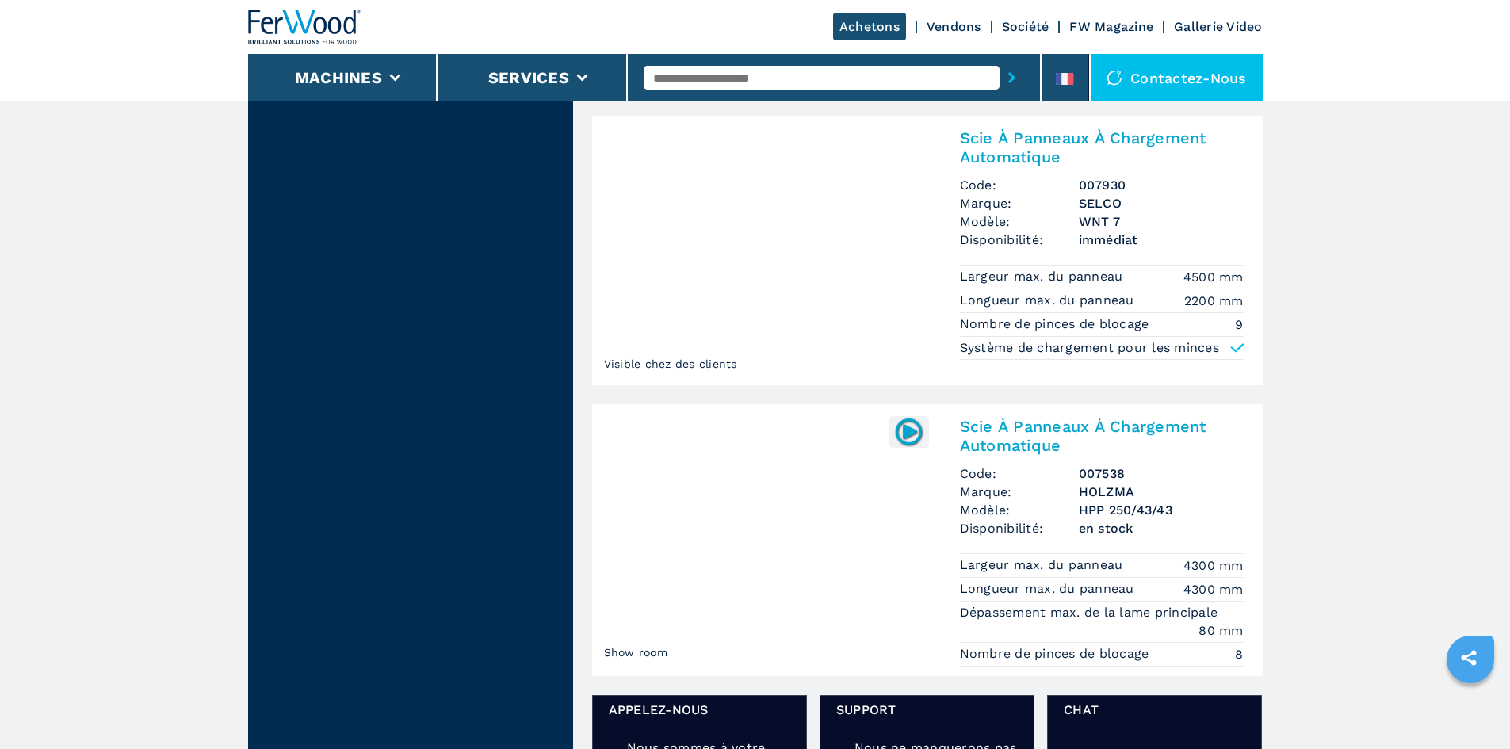
scroll to position [2140, 0]
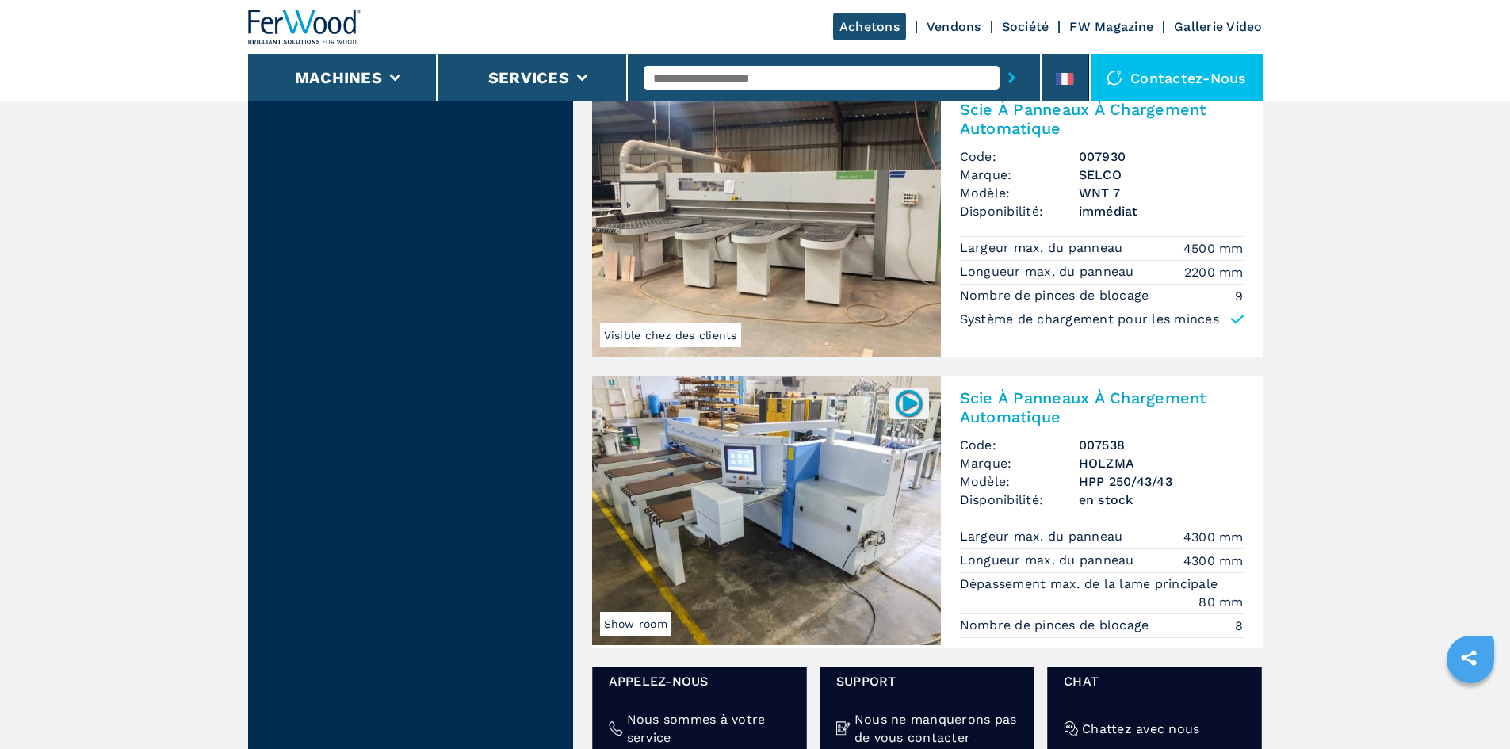
click at [797, 179] on img at bounding box center [766, 221] width 349 height 269
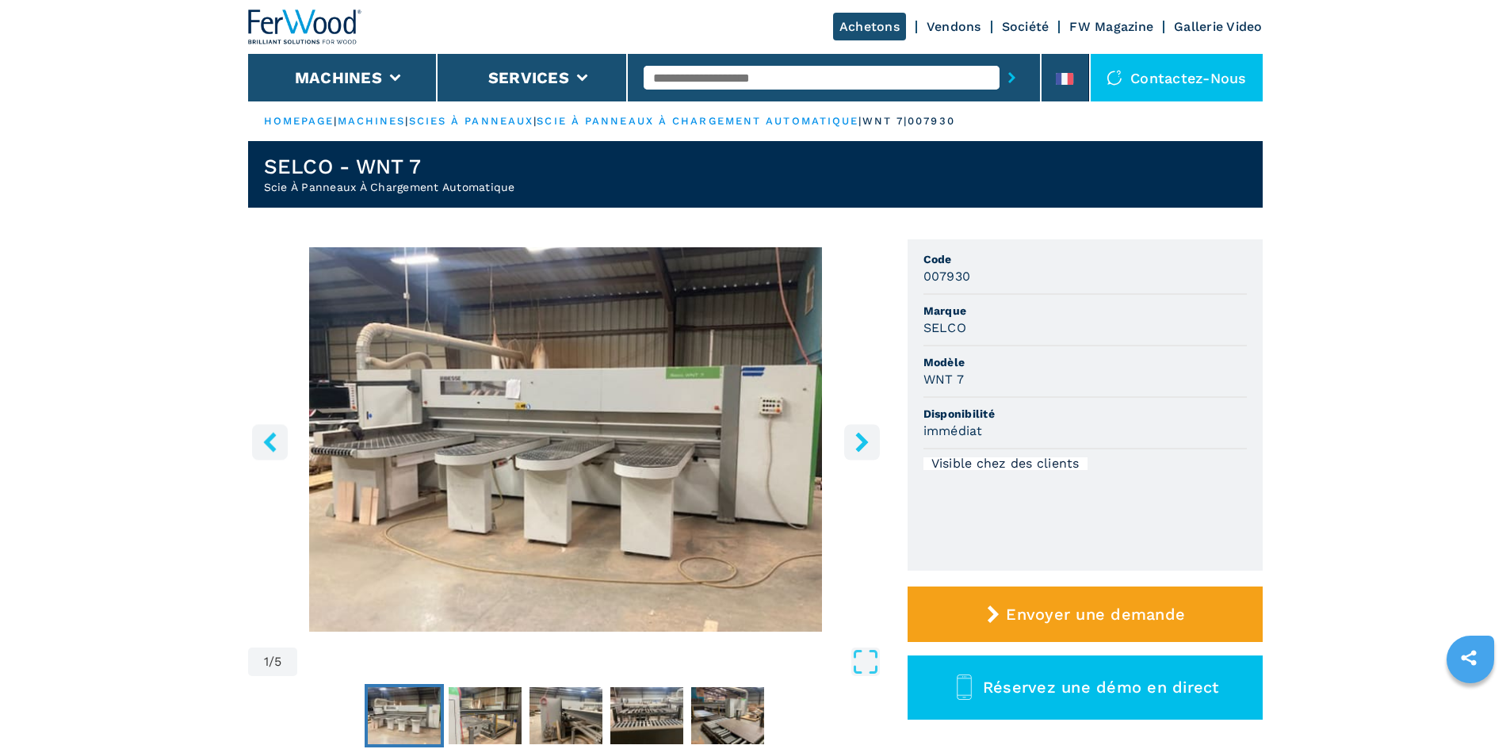
click at [663, 383] on img "Go to Slide 1" at bounding box center [566, 439] width 636 height 384
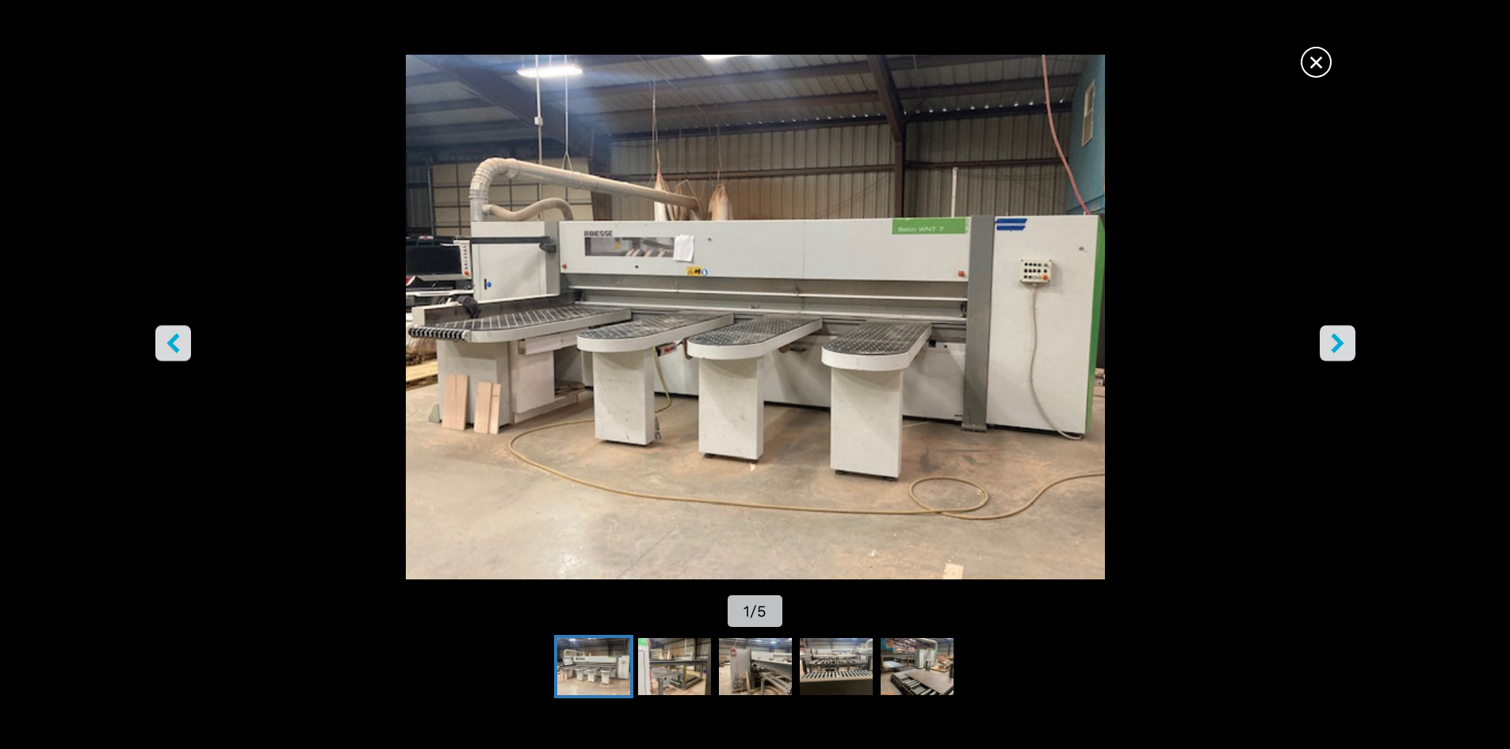
click at [1344, 345] on icon "right-button" at bounding box center [1338, 343] width 20 height 20
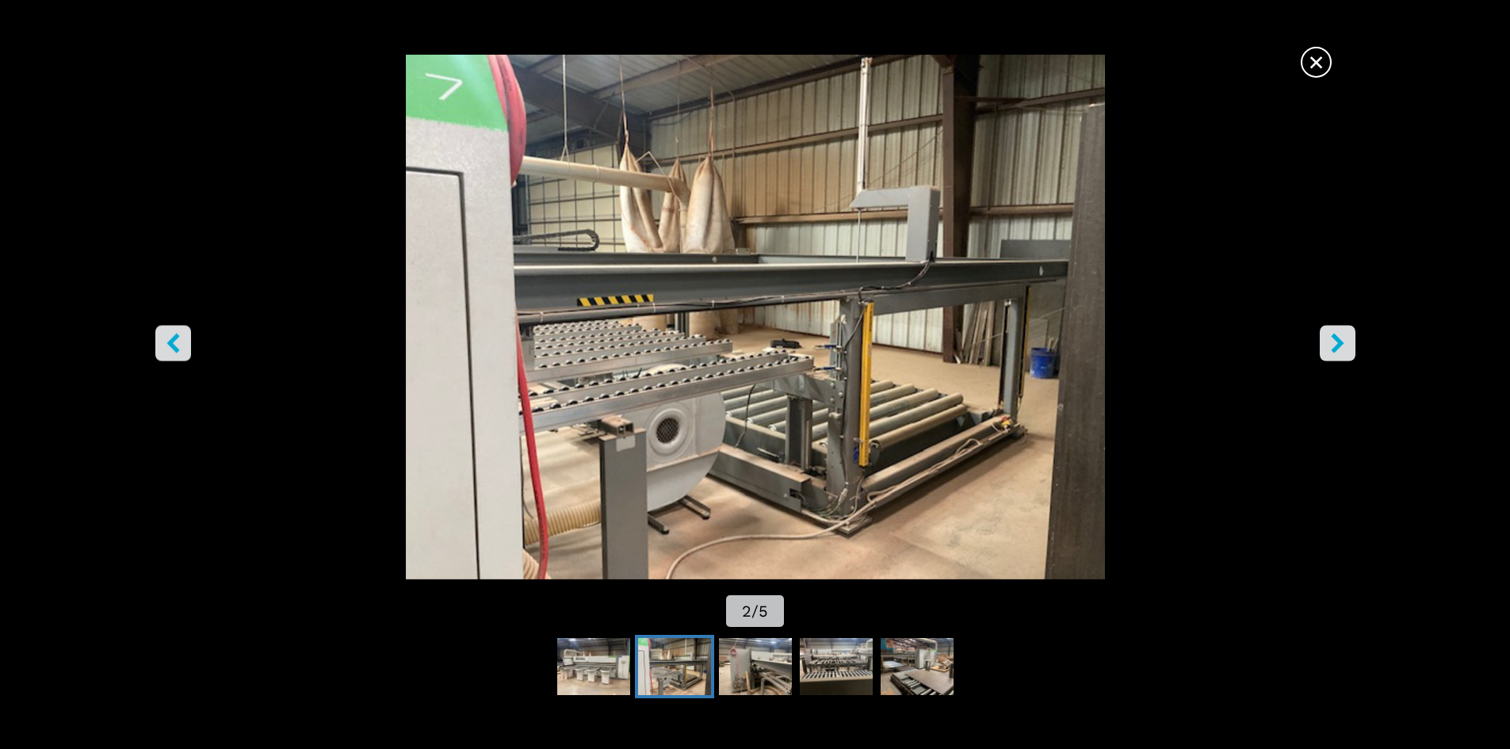
click at [1344, 345] on icon "right-button" at bounding box center [1338, 343] width 20 height 20
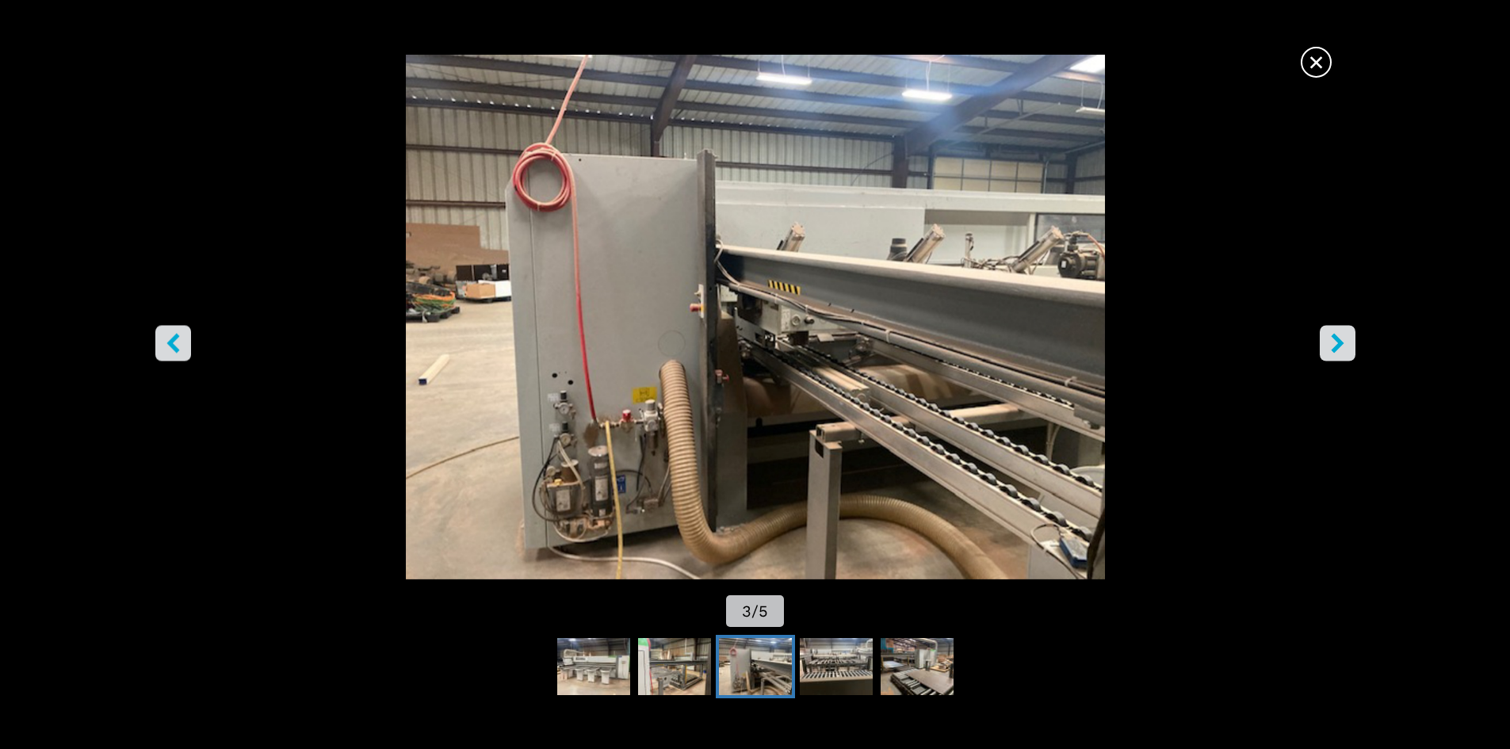
click at [1344, 345] on icon "right-button" at bounding box center [1338, 343] width 20 height 20
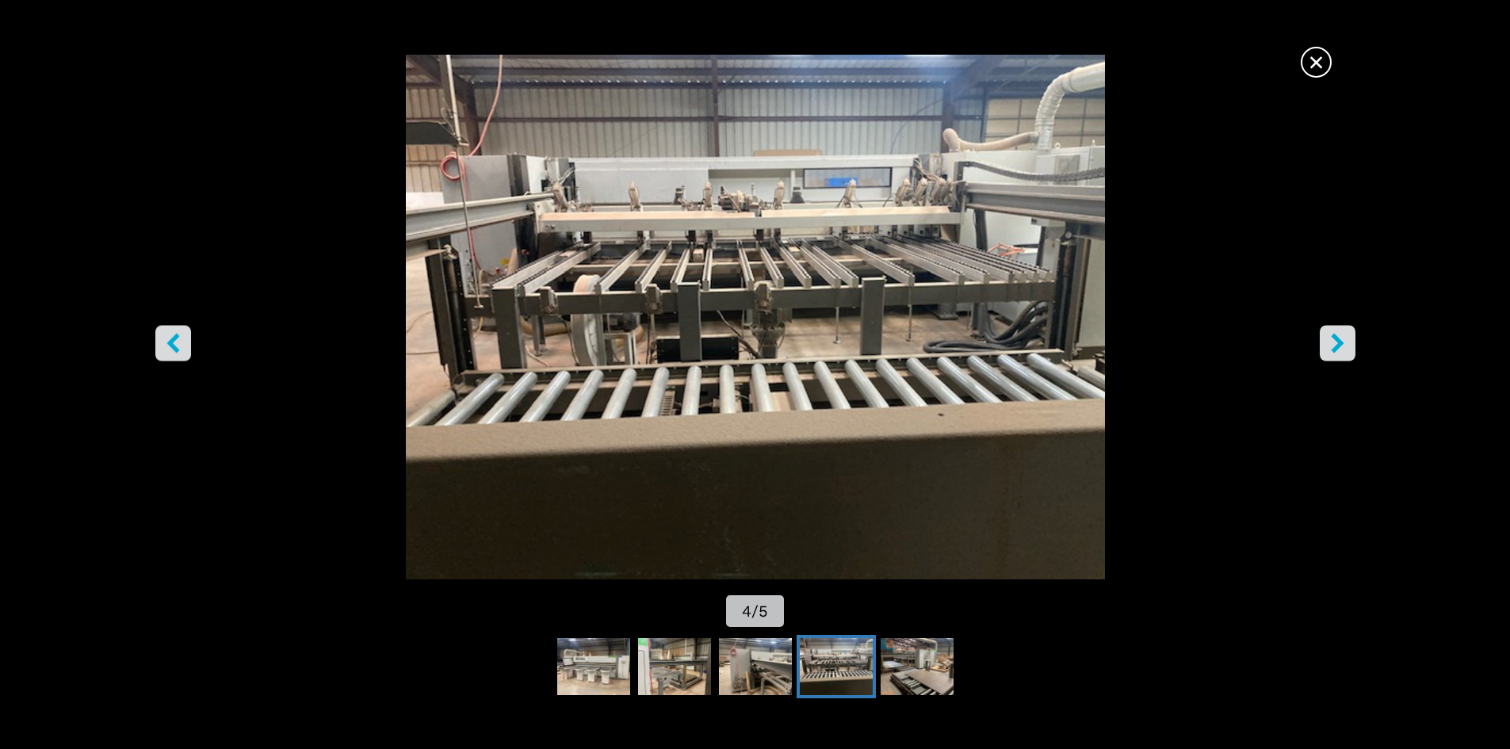
click at [1344, 345] on icon "right-button" at bounding box center [1338, 343] width 20 height 20
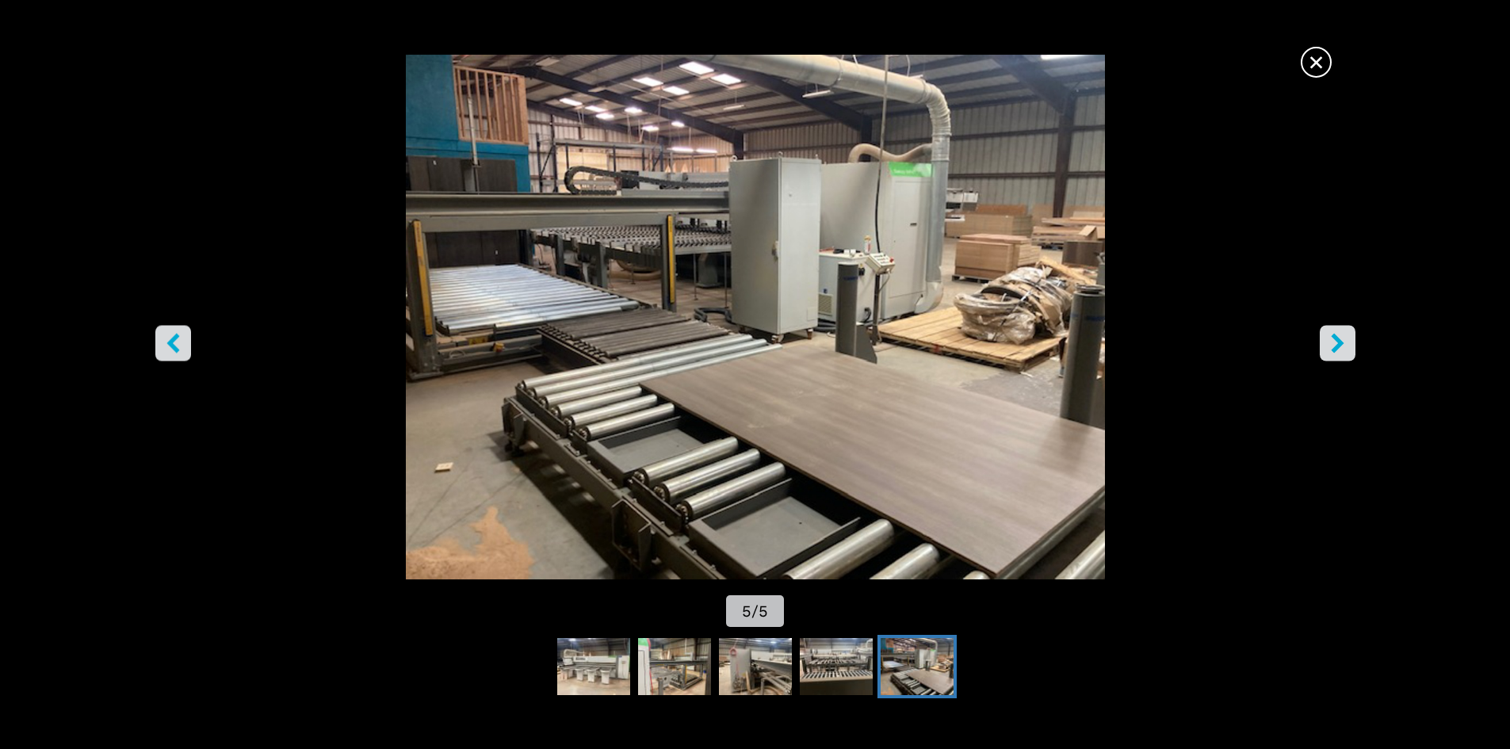
click at [1344, 345] on icon "right-button" at bounding box center [1338, 343] width 20 height 20
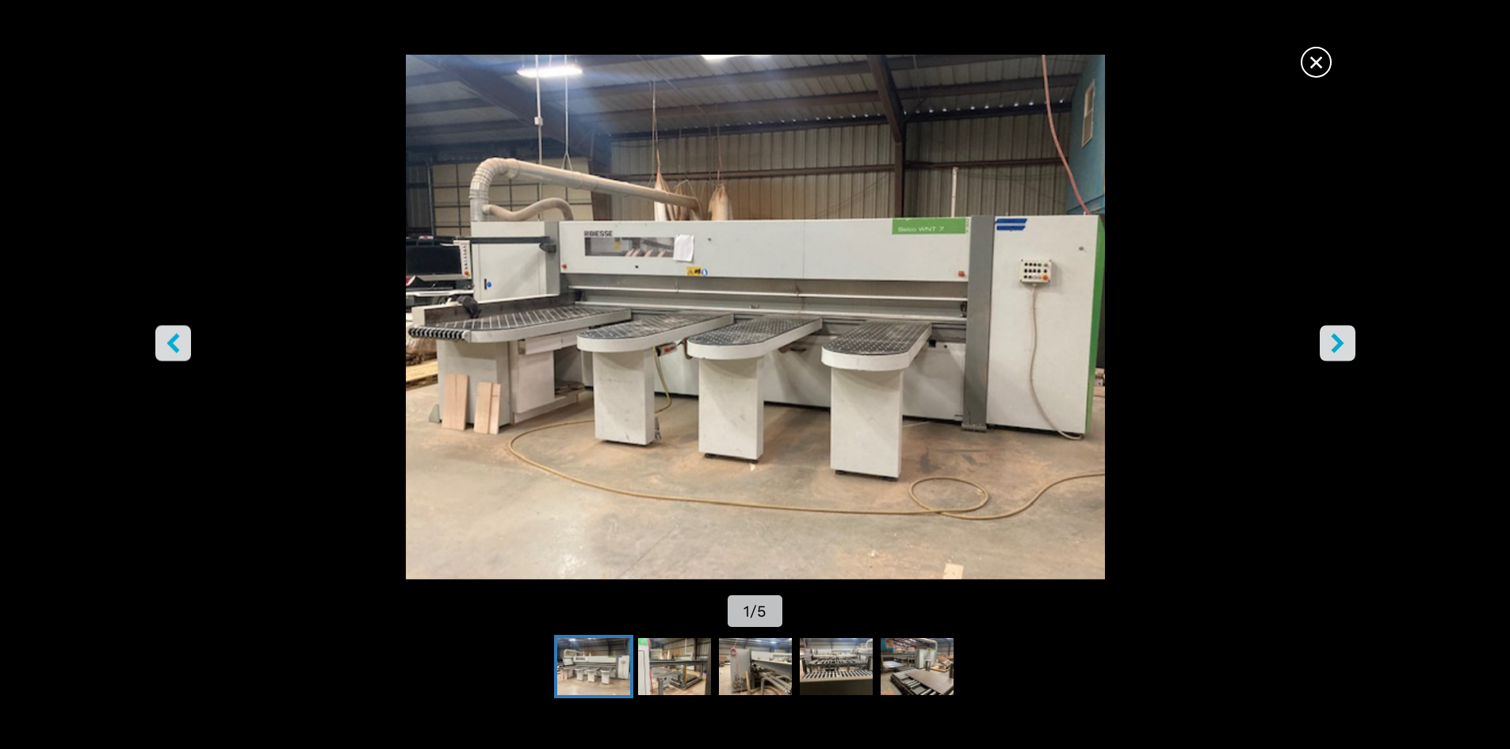
click at [1344, 345] on icon "right-button" at bounding box center [1338, 343] width 20 height 20
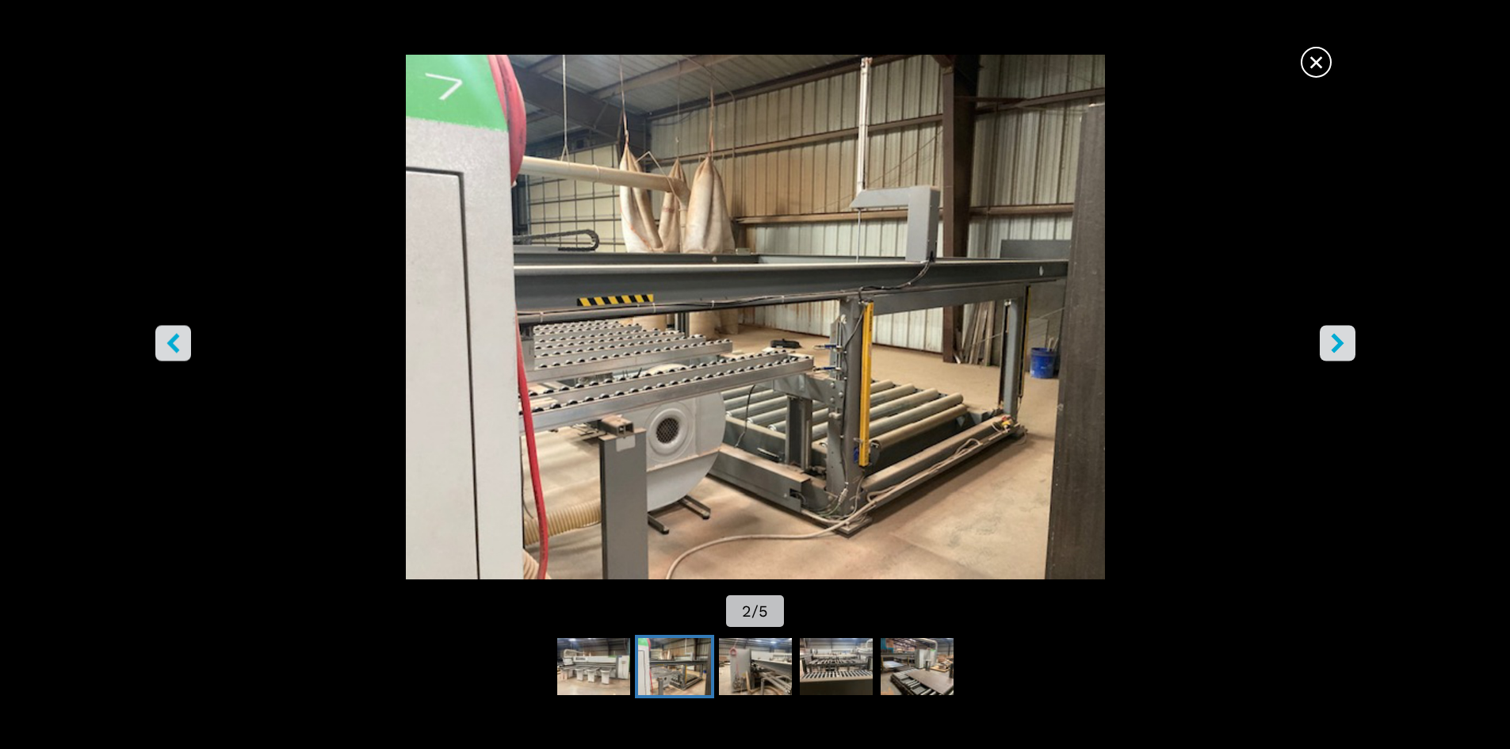
click at [1322, 63] on span "×" at bounding box center [1316, 59] width 28 height 28
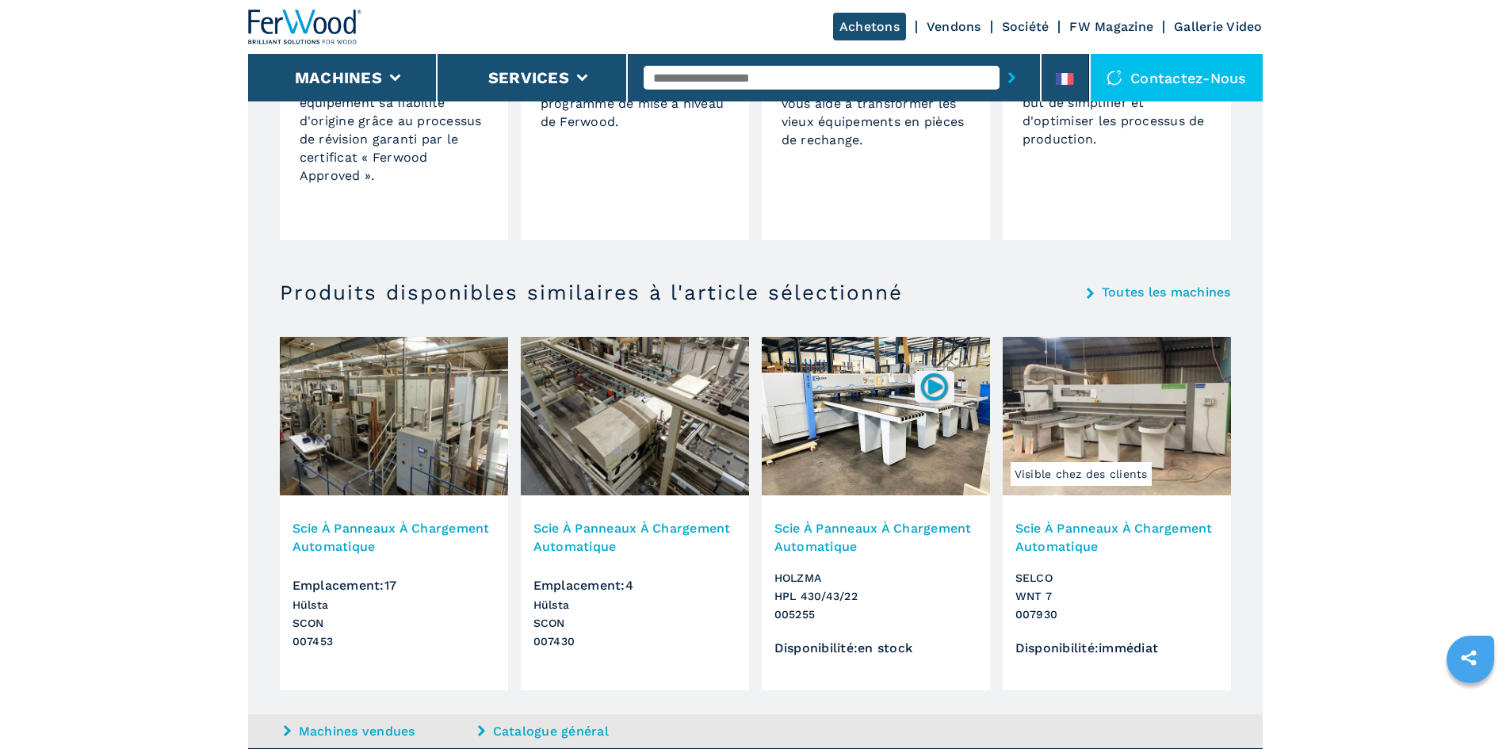
scroll to position [1427, 0]
